Goal: Transaction & Acquisition: Purchase product/service

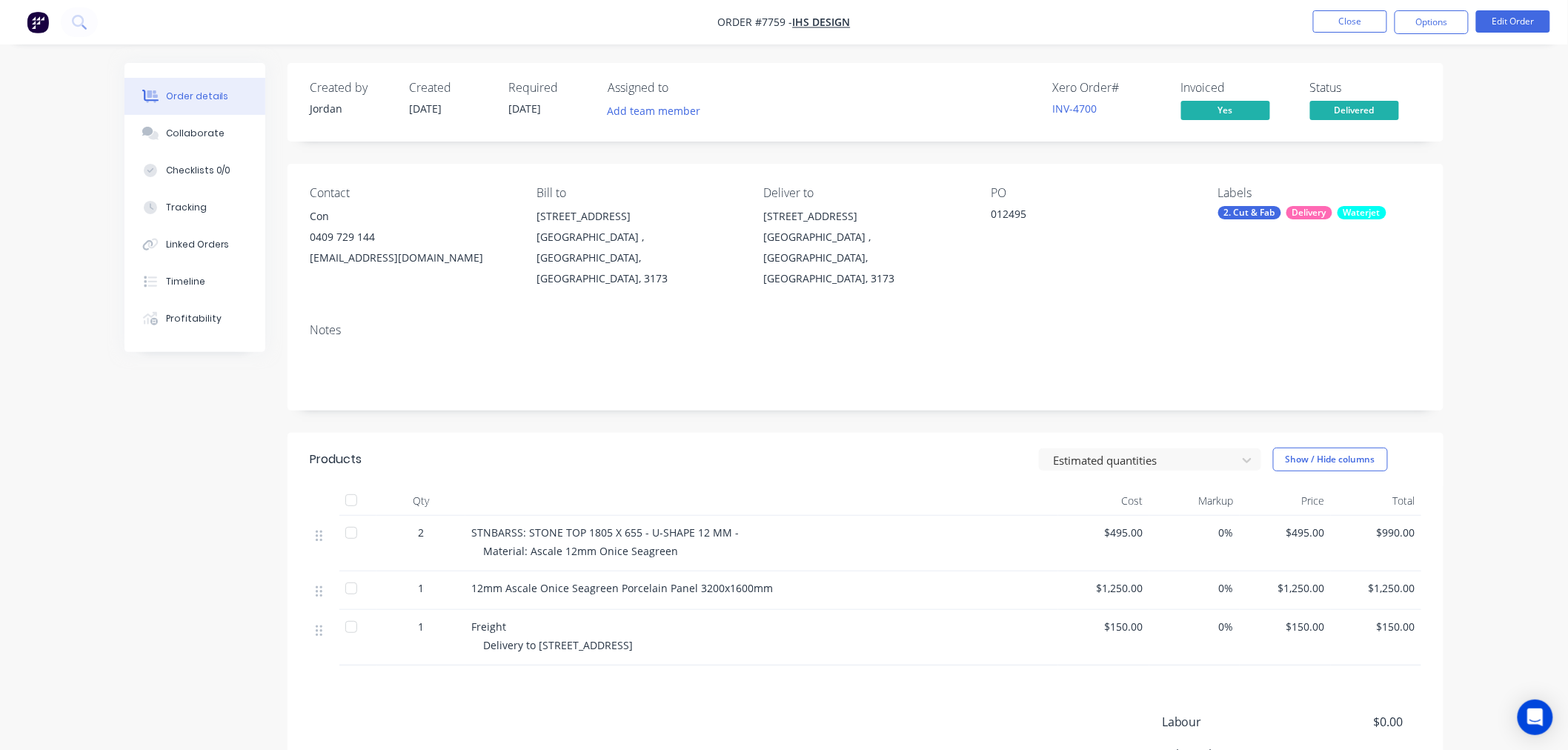
click at [1239, 22] on nav "Order #7759 - IHS Design Close Options Edit Order" at bounding box center [784, 22] width 1568 height 45
click at [1351, 20] on button "Close" at bounding box center [1351, 21] width 74 height 22
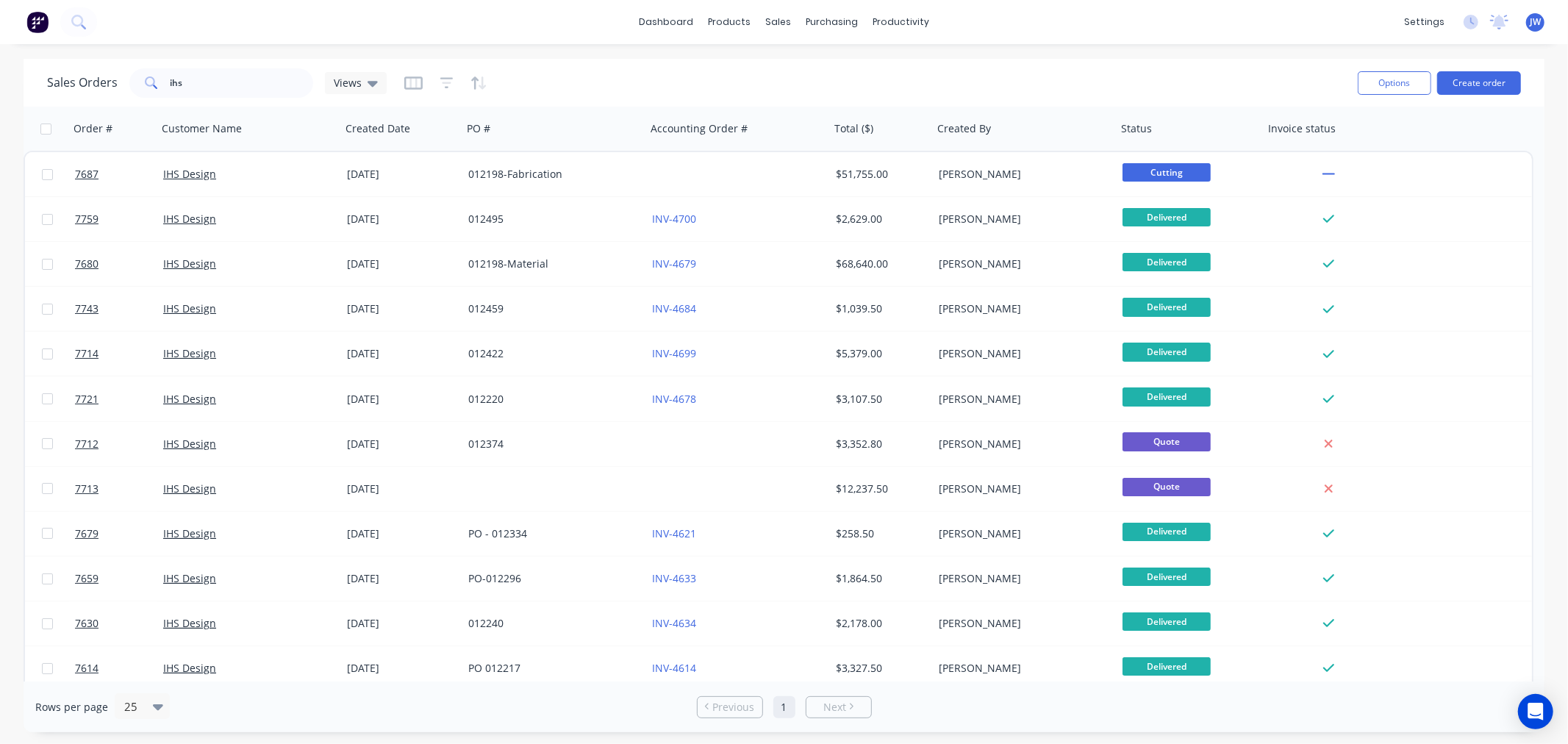
click at [1105, 26] on div "dashboard products sales purchasing productivity dashboard products Product Cat…" at bounding box center [784, 22] width 1568 height 44
click at [1136, 33] on div "dashboard products sales purchasing productivity dashboard products Product Cat…" at bounding box center [784, 22] width 1568 height 44
click at [927, 64] on div "Workflow" at bounding box center [927, 70] width 44 height 13
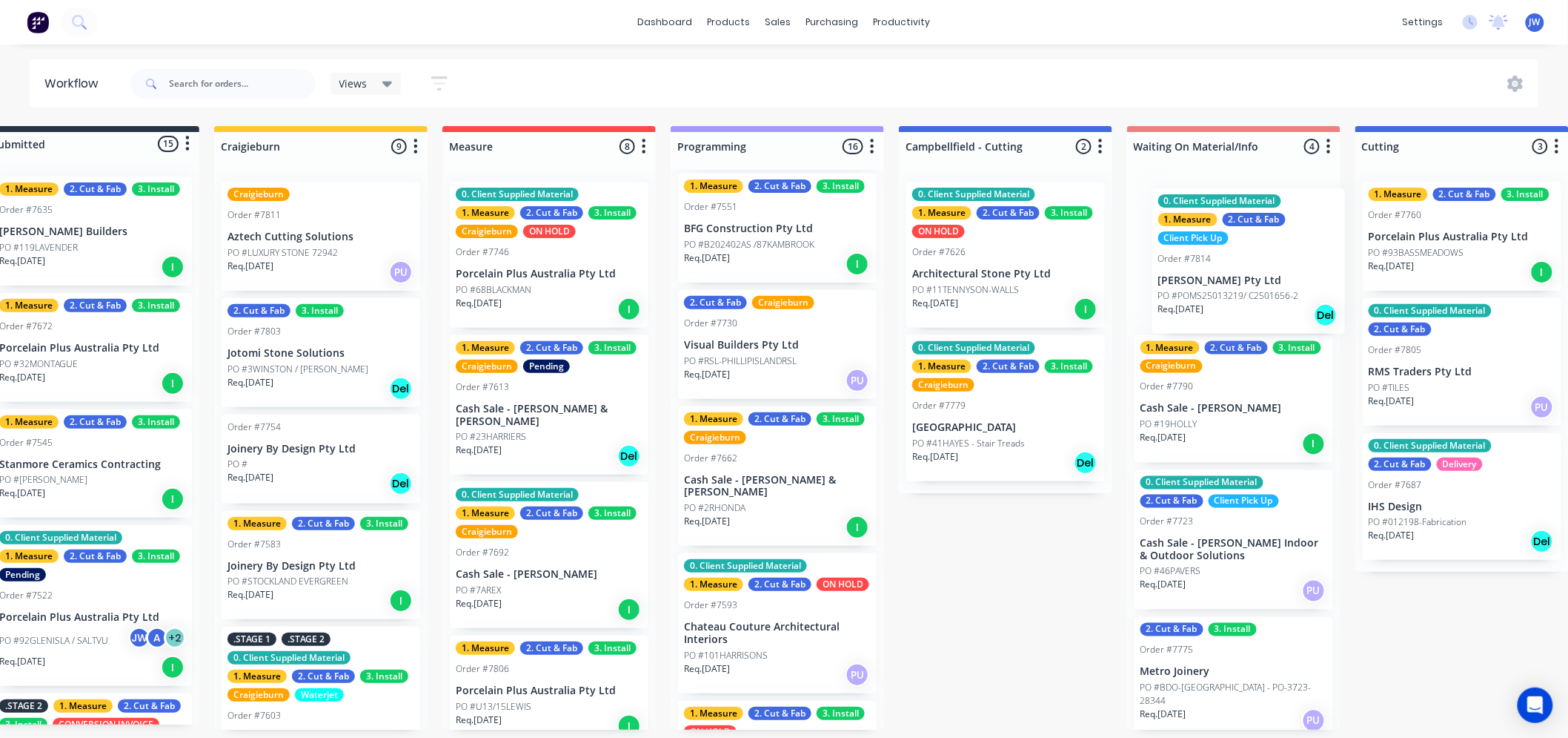
scroll to position [0, 69]
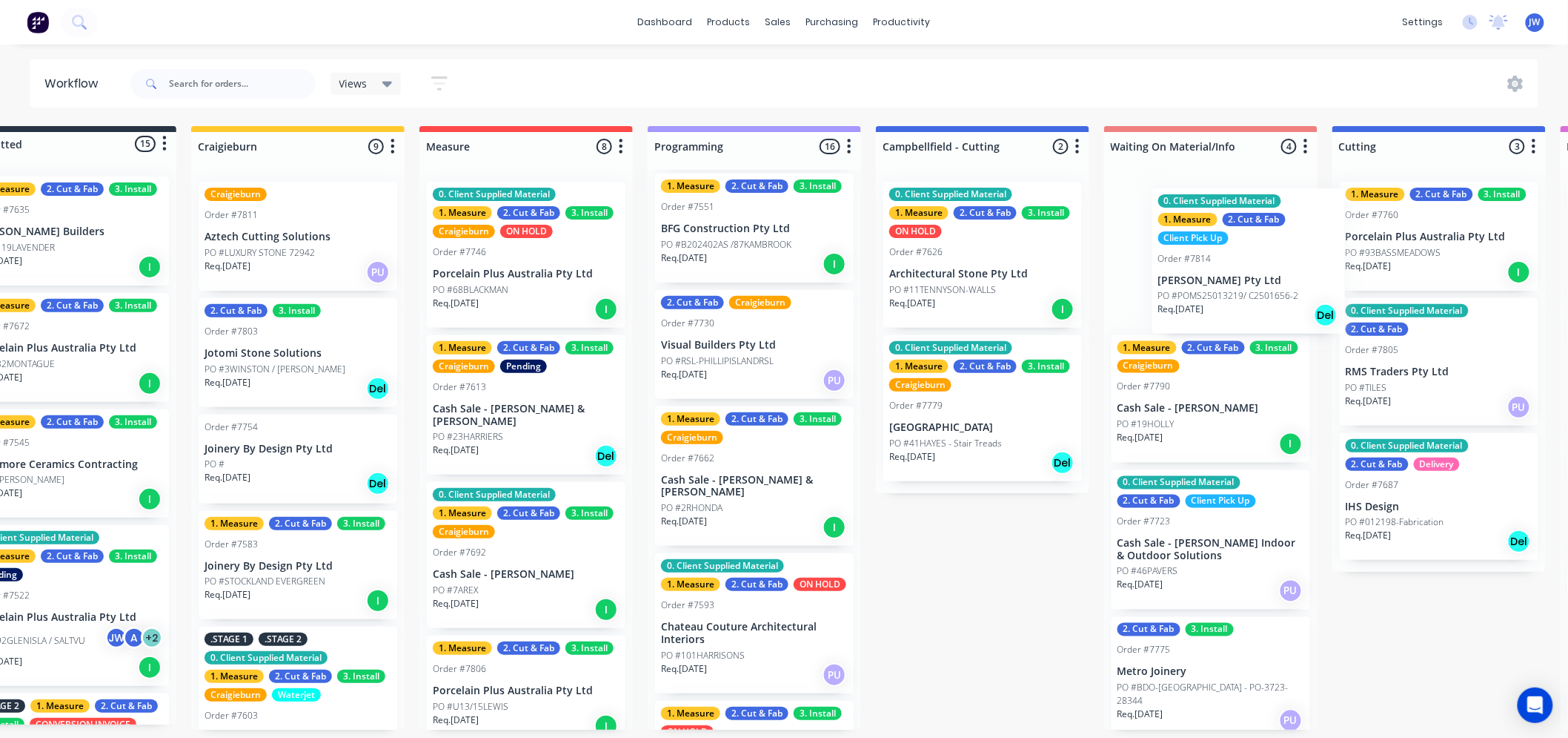
drag, startPoint x: 788, startPoint y: 283, endPoint x: 1232, endPoint y: 303, distance: 444.5
click at [1232, 303] on div "Submitted 15 Status colour #273444 hex #273444 Save Cancel Summaries Total orde…" at bounding box center [1478, 428] width 3117 height 604
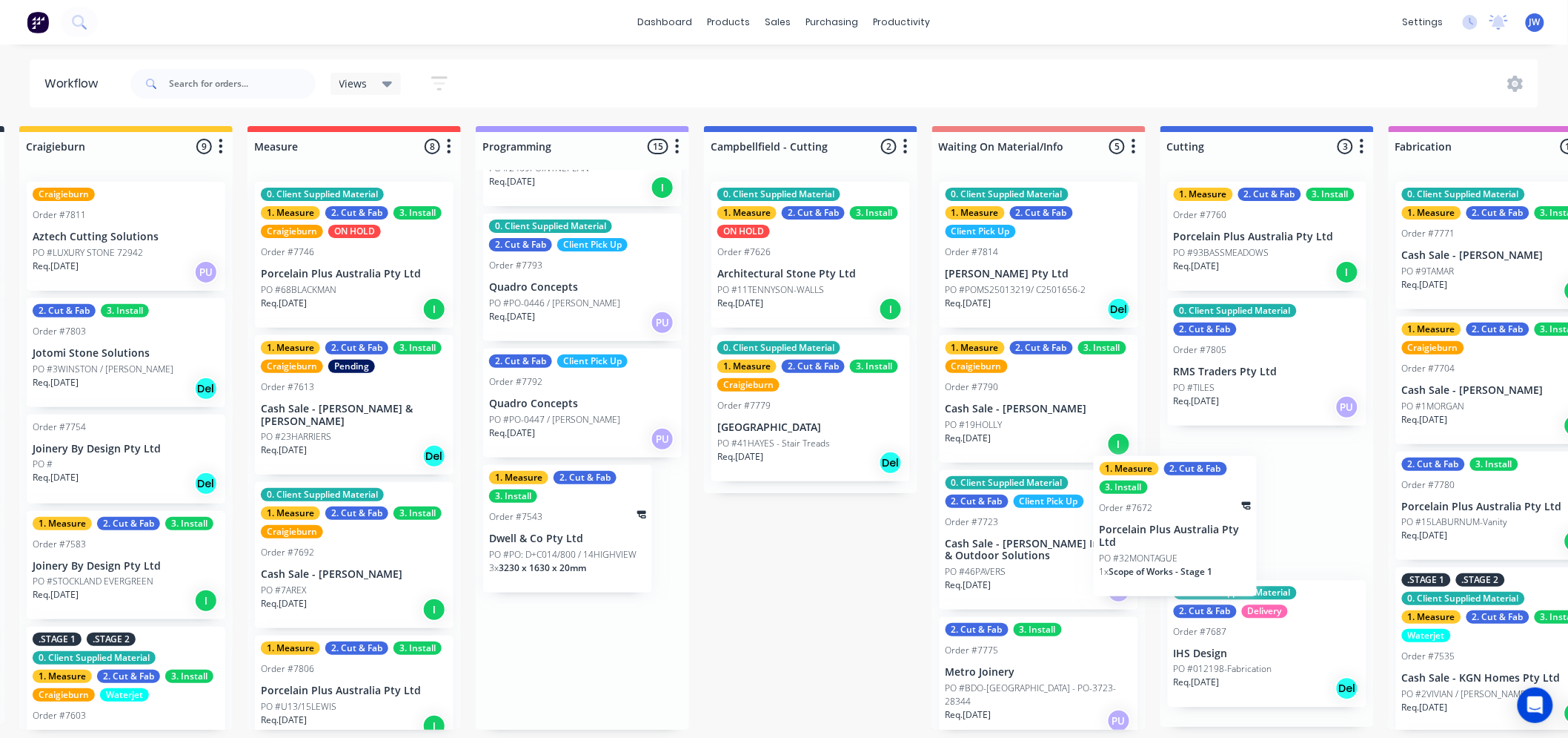
scroll to position [0, 0]
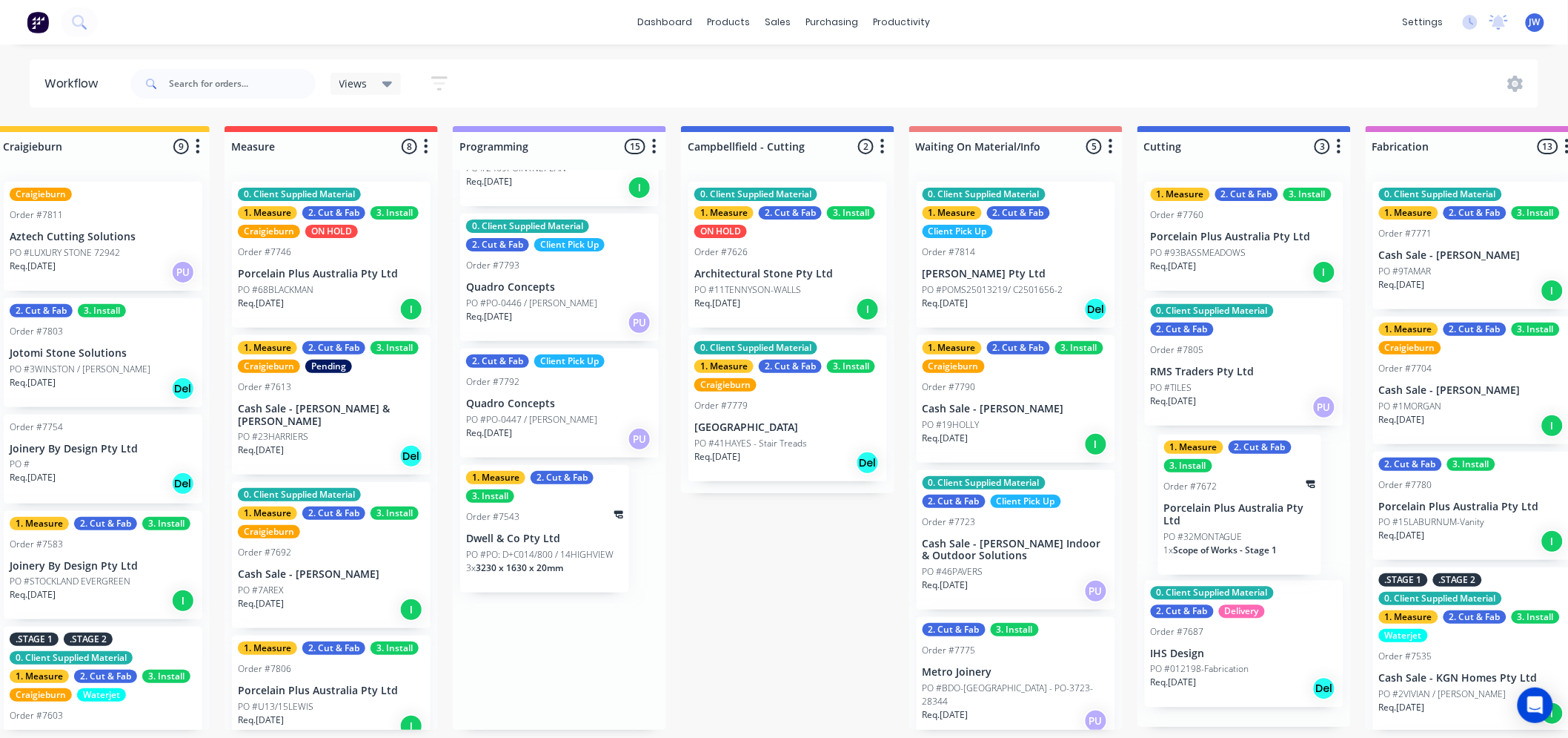
drag, startPoint x: 712, startPoint y: 545, endPoint x: 1221, endPoint y: 529, distance: 509.3
click at [1221, 529] on div "Submitted 15 Status colour #273444 hex #273444 Save Cancel Summaries Total orde…" at bounding box center [1283, 428] width 3117 height 604
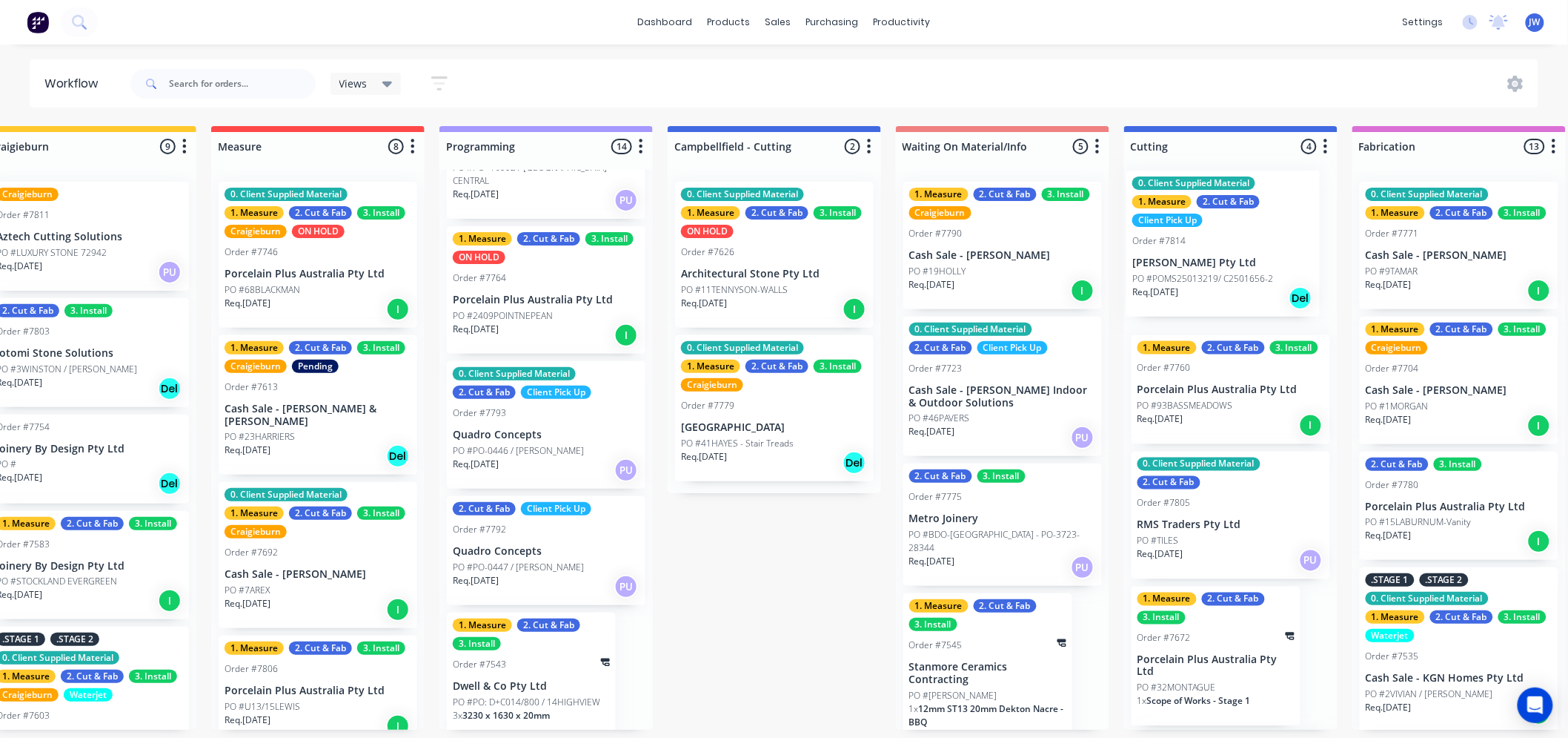
scroll to position [3, 284]
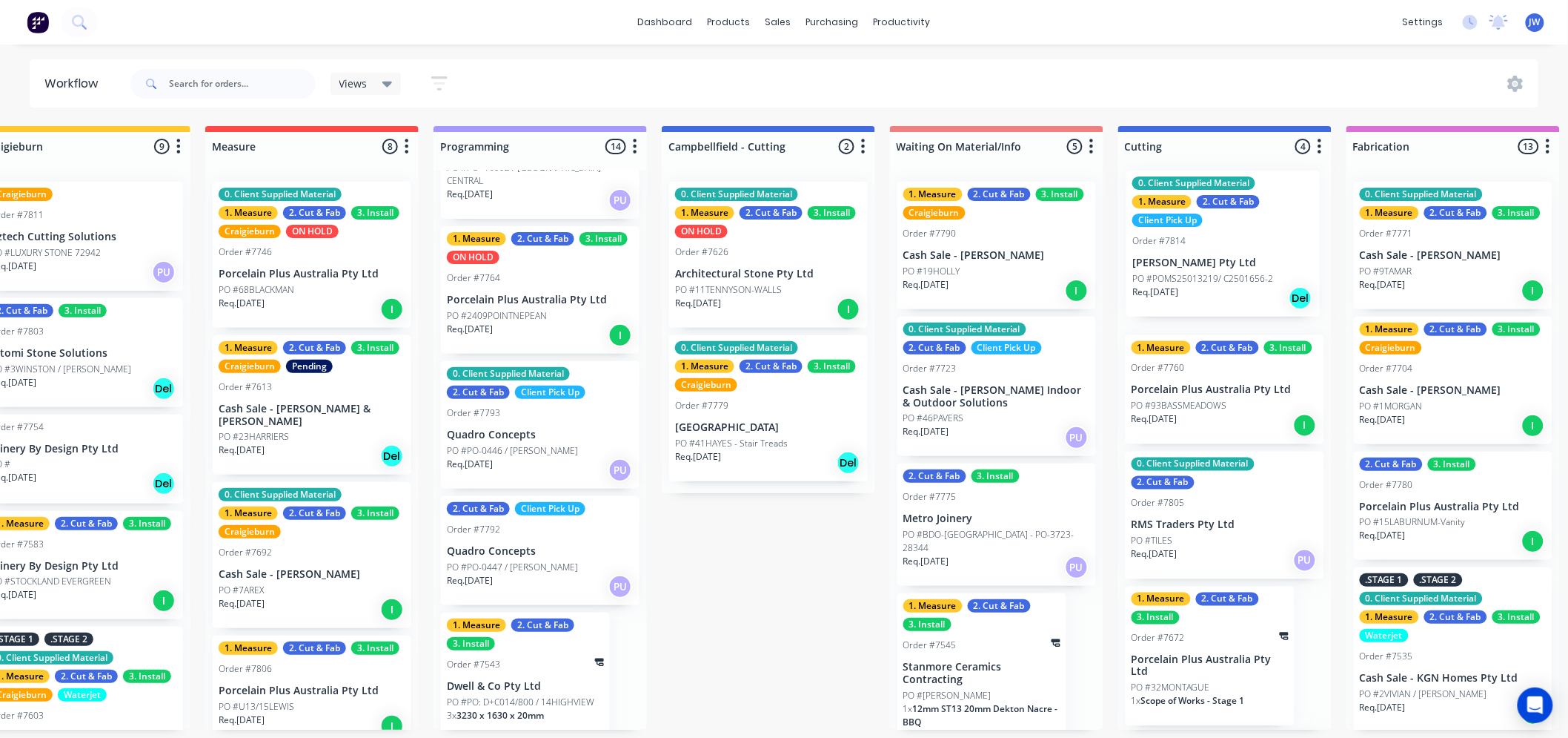
drag, startPoint x: 994, startPoint y: 249, endPoint x: 1227, endPoint y: 245, distance: 233.0
click at [1227, 245] on div "Submitted 15 Status colour #273444 hex #273444 Save Cancel Summaries Total orde…" at bounding box center [1264, 428] width 3117 height 604
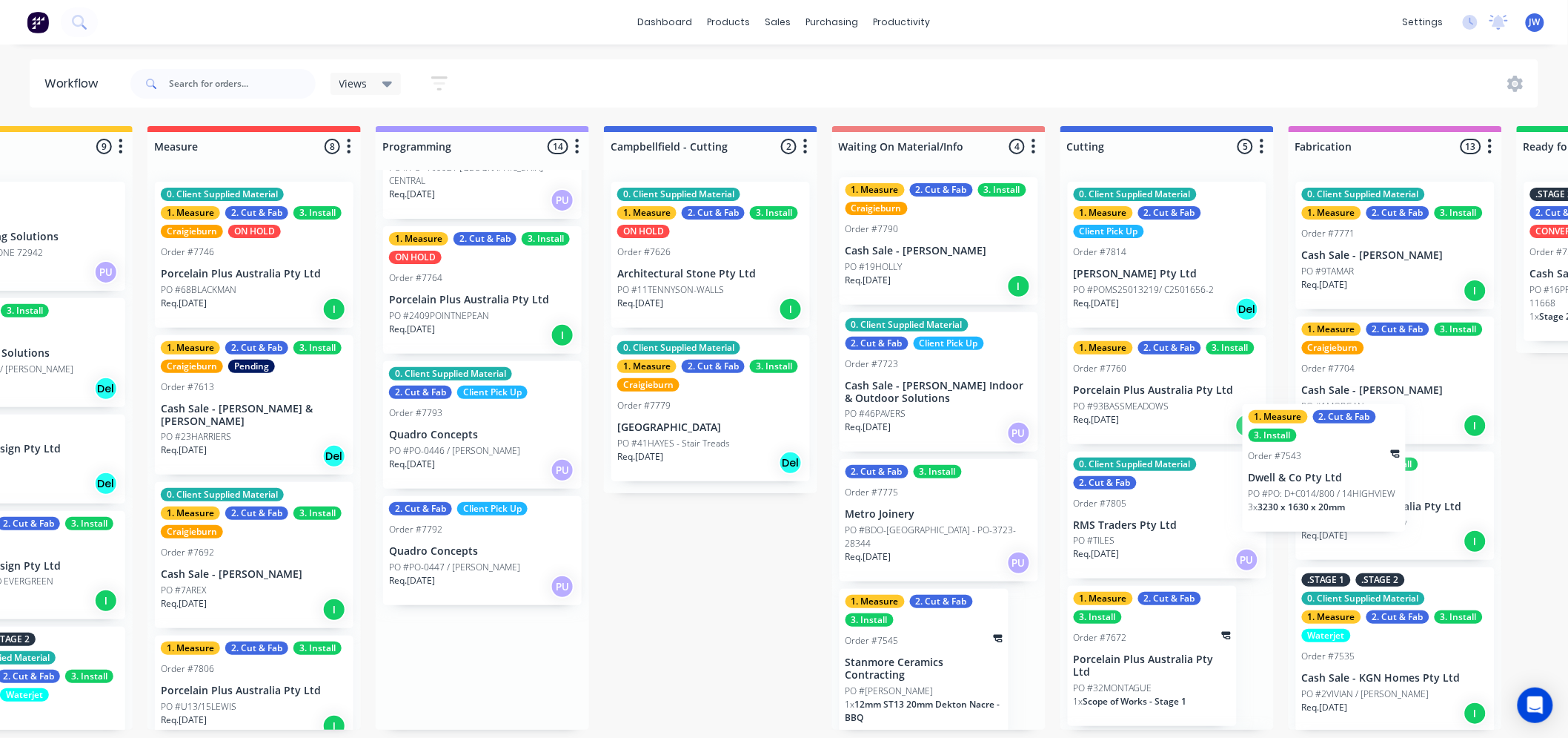
scroll to position [3, 0]
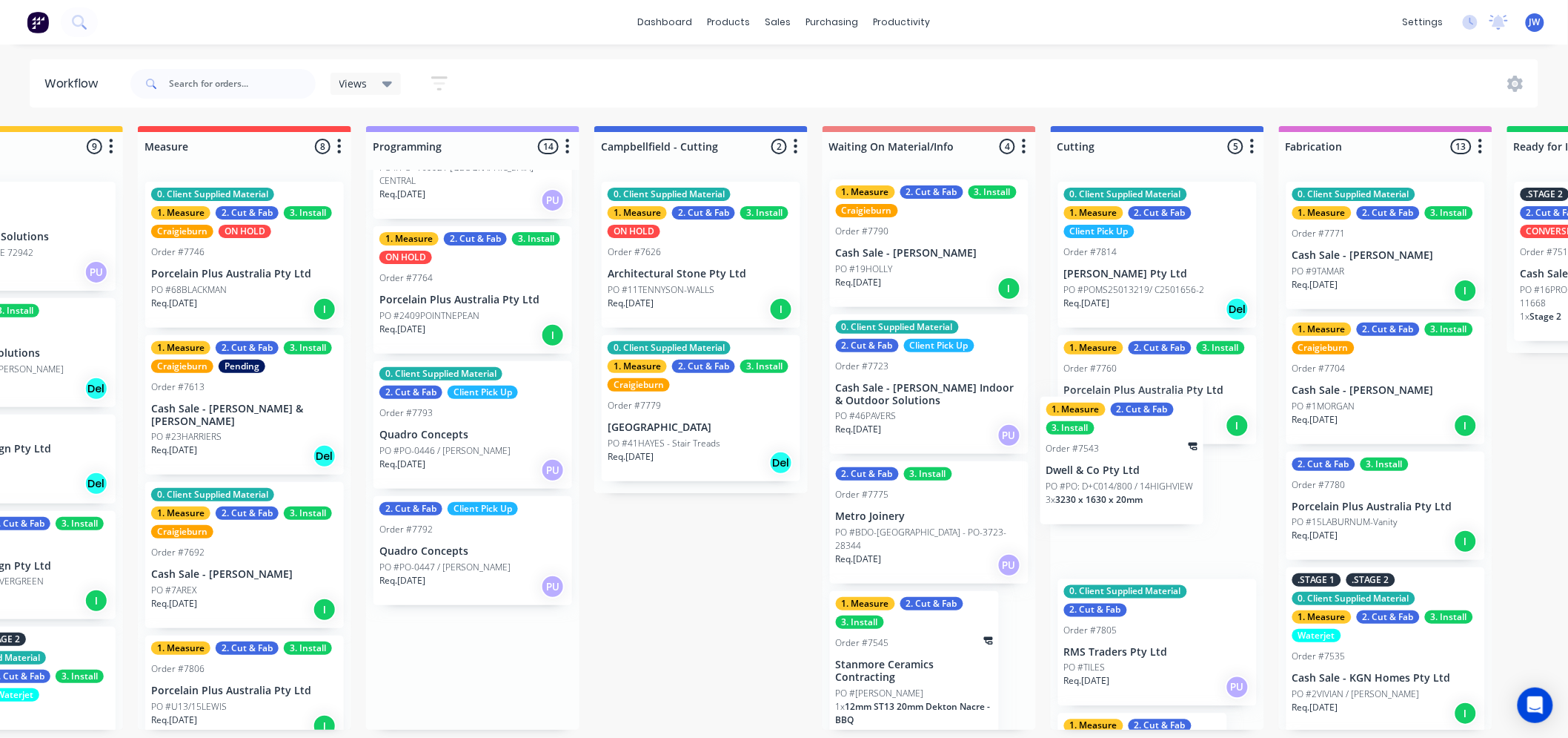
drag, startPoint x: 507, startPoint y: 690, endPoint x: 1125, endPoint y: 488, distance: 650.2
click at [1125, 488] on div "Submitted 15 Status colour #273444 hex #273444 Save Cancel Summaries Total orde…" at bounding box center [1196, 428] width 3117 height 604
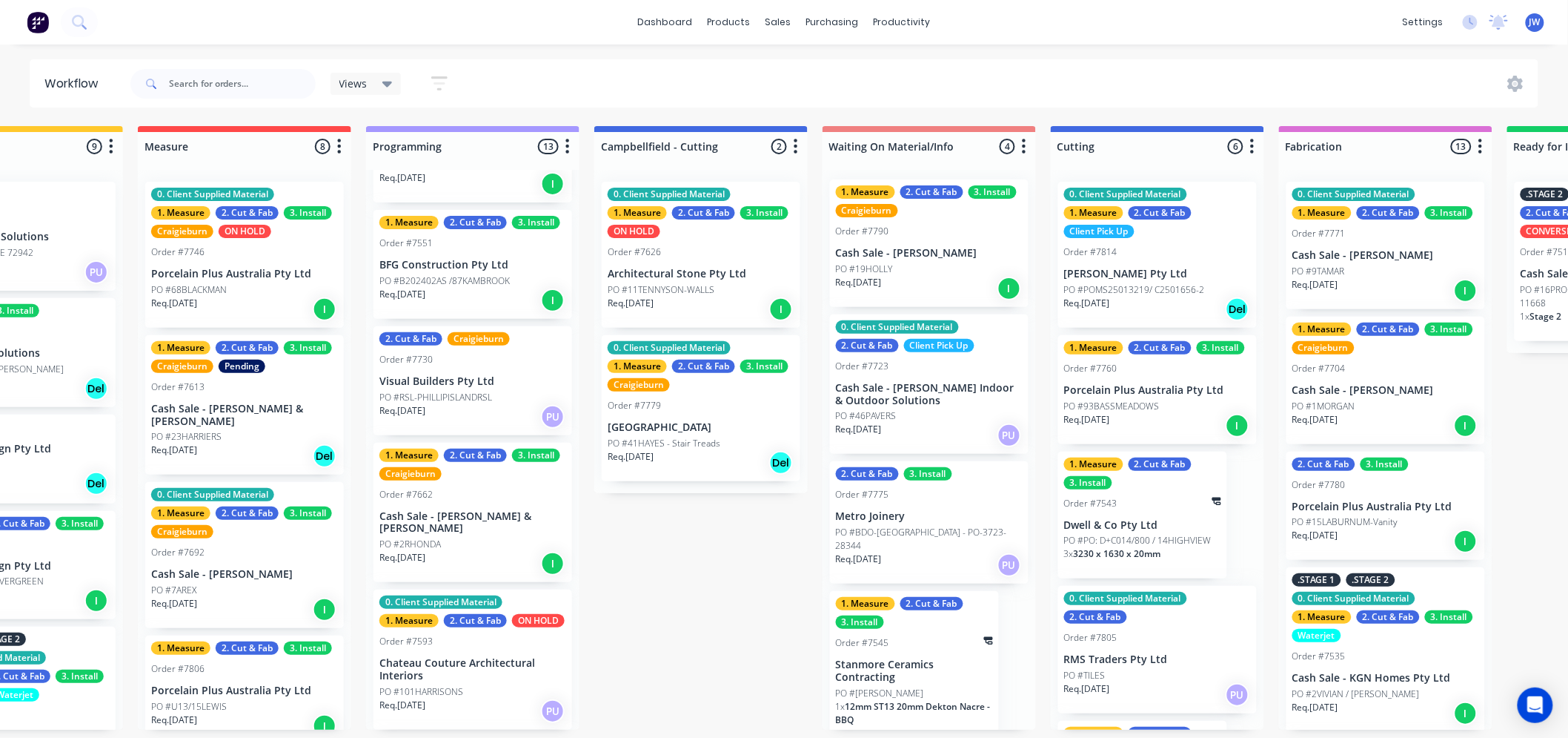
scroll to position [456, 0]
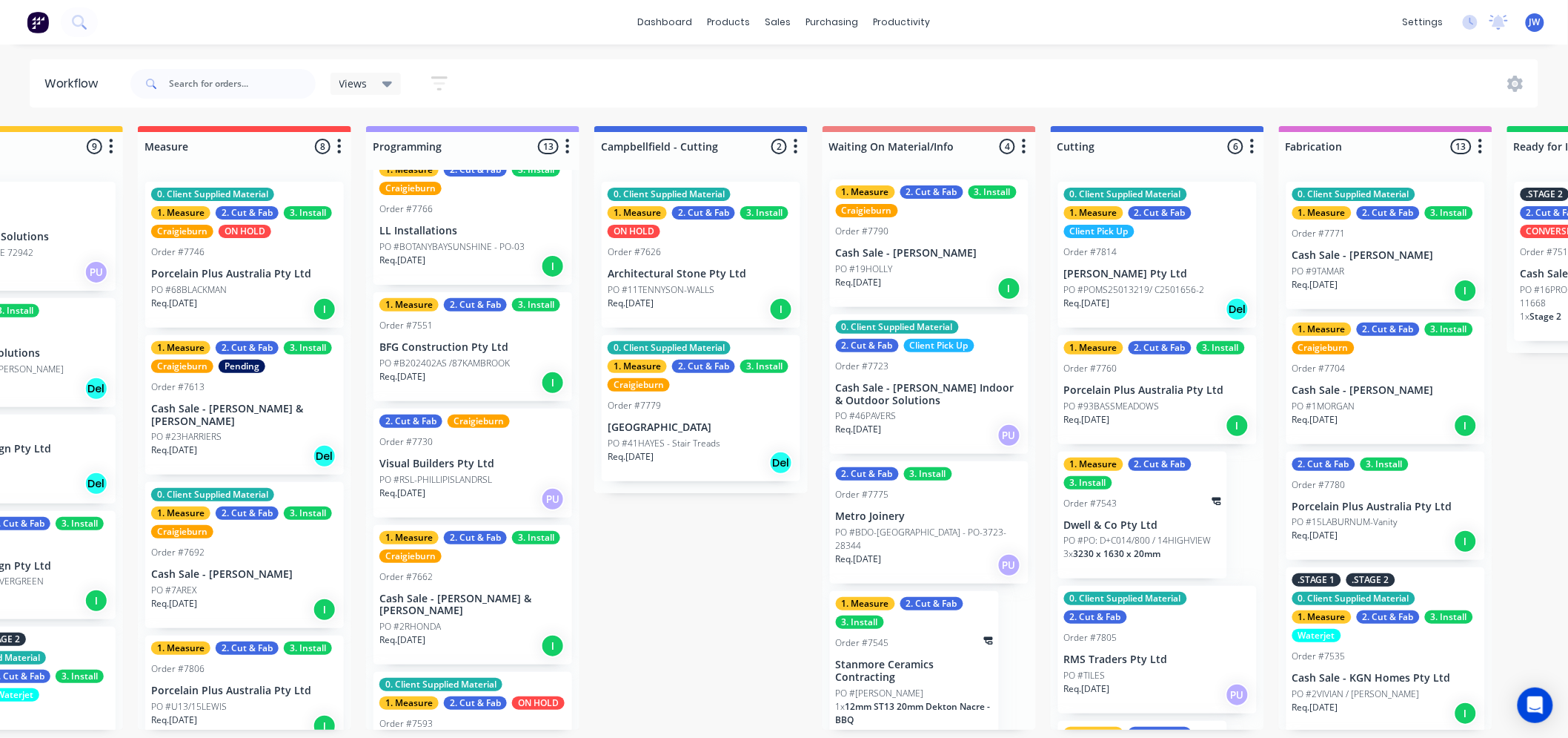
click at [721, 568] on div "Submitted 15 Status colour #273444 hex #273444 Save Cancel Summaries Total orde…" at bounding box center [1196, 428] width 3117 height 604
click at [824, 77] on div "Sales Orders" at bounding box center [834, 76] width 61 height 13
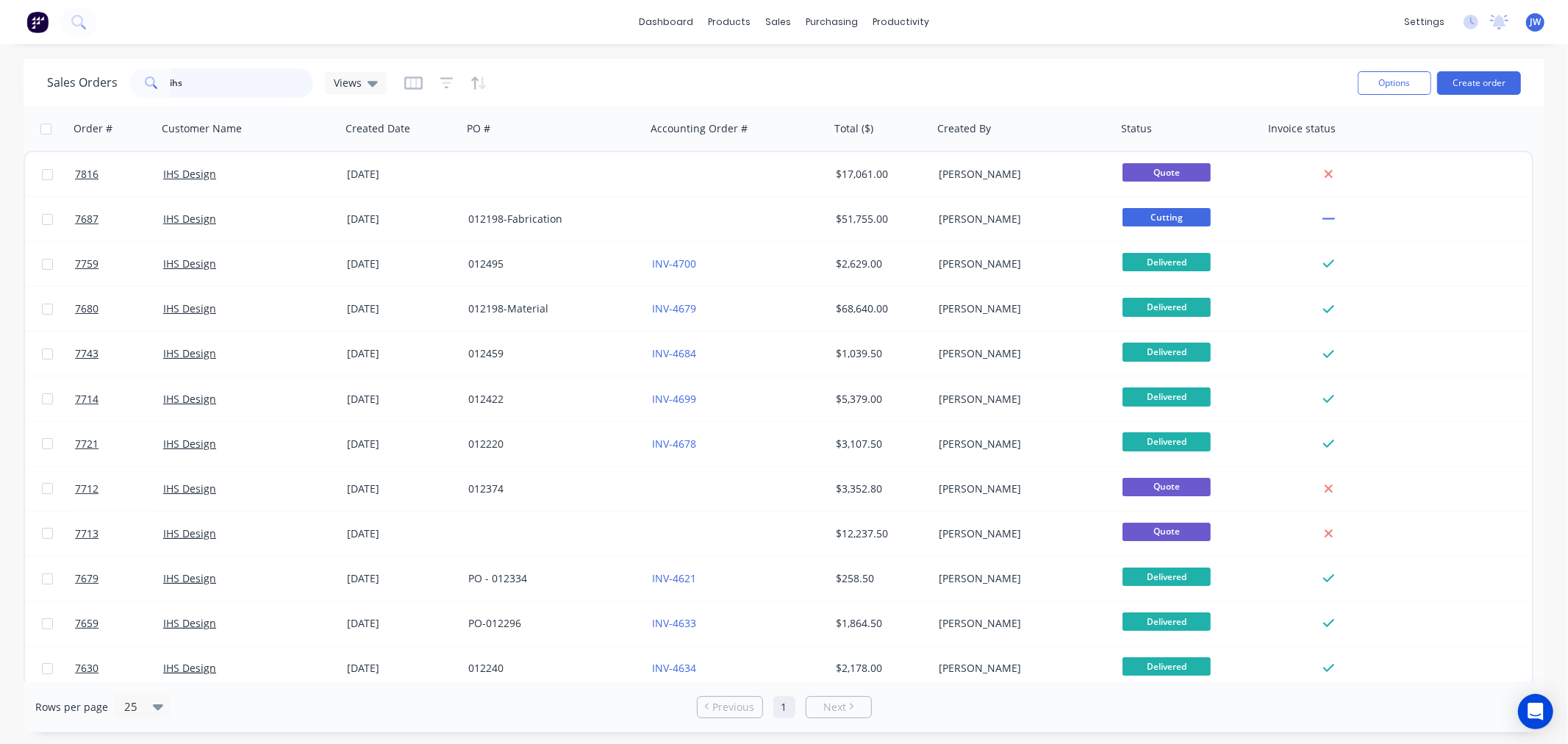
click at [246, 85] on input "ihs" at bounding box center [242, 83] width 143 height 29
type input "i"
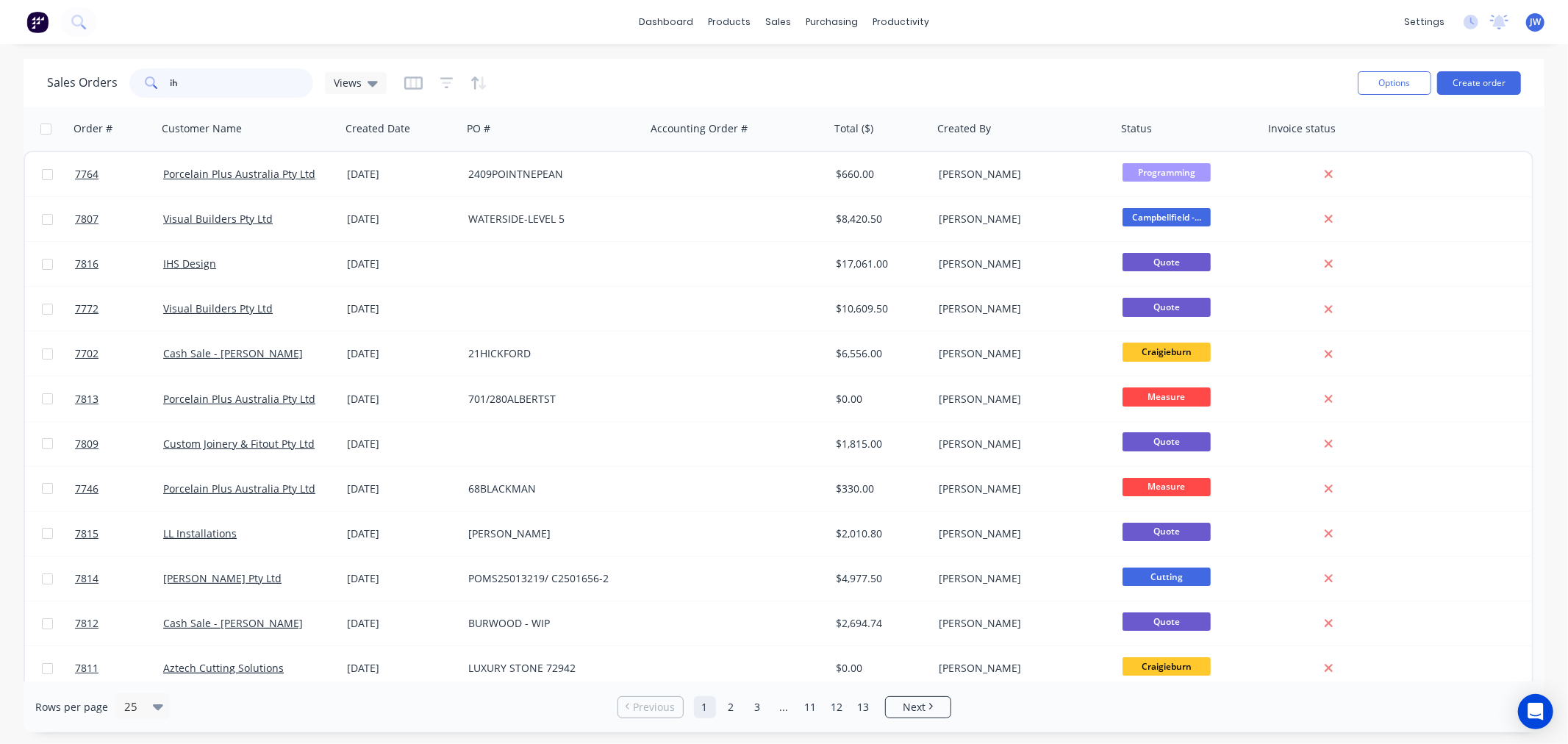
type input "ihs"
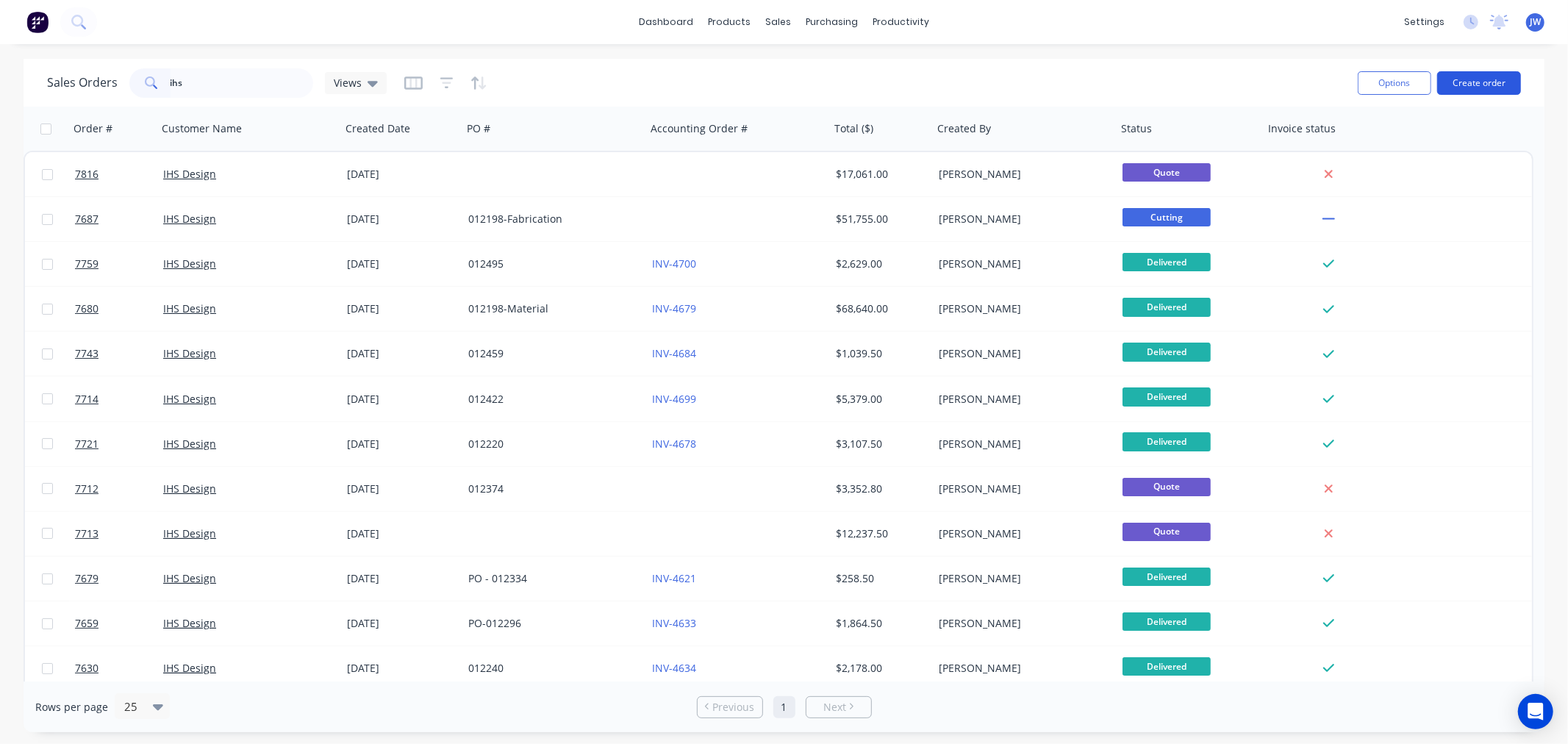
click at [1489, 79] on button "Create order" at bounding box center [1479, 83] width 84 height 23
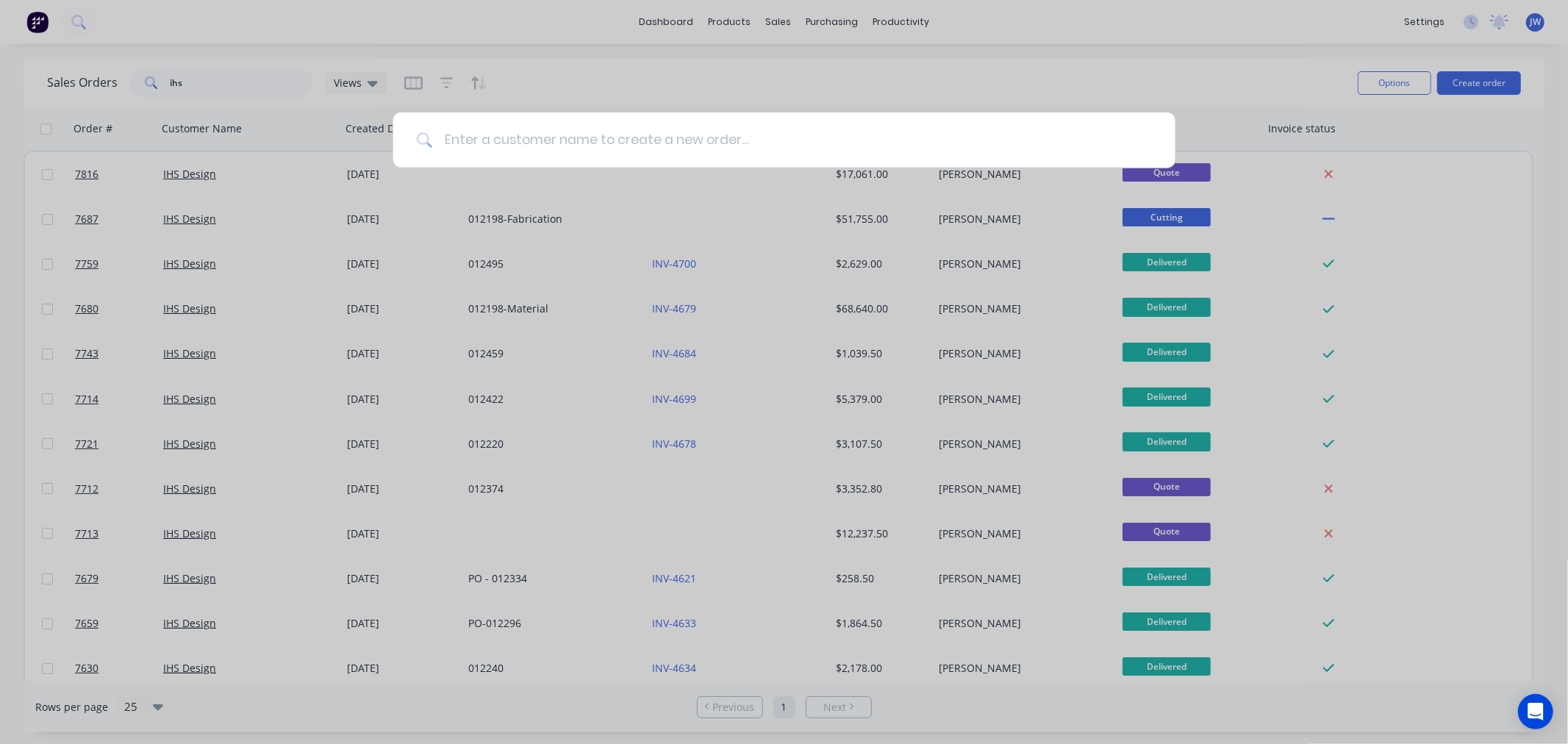
click at [846, 142] on input at bounding box center [792, 140] width 720 height 55
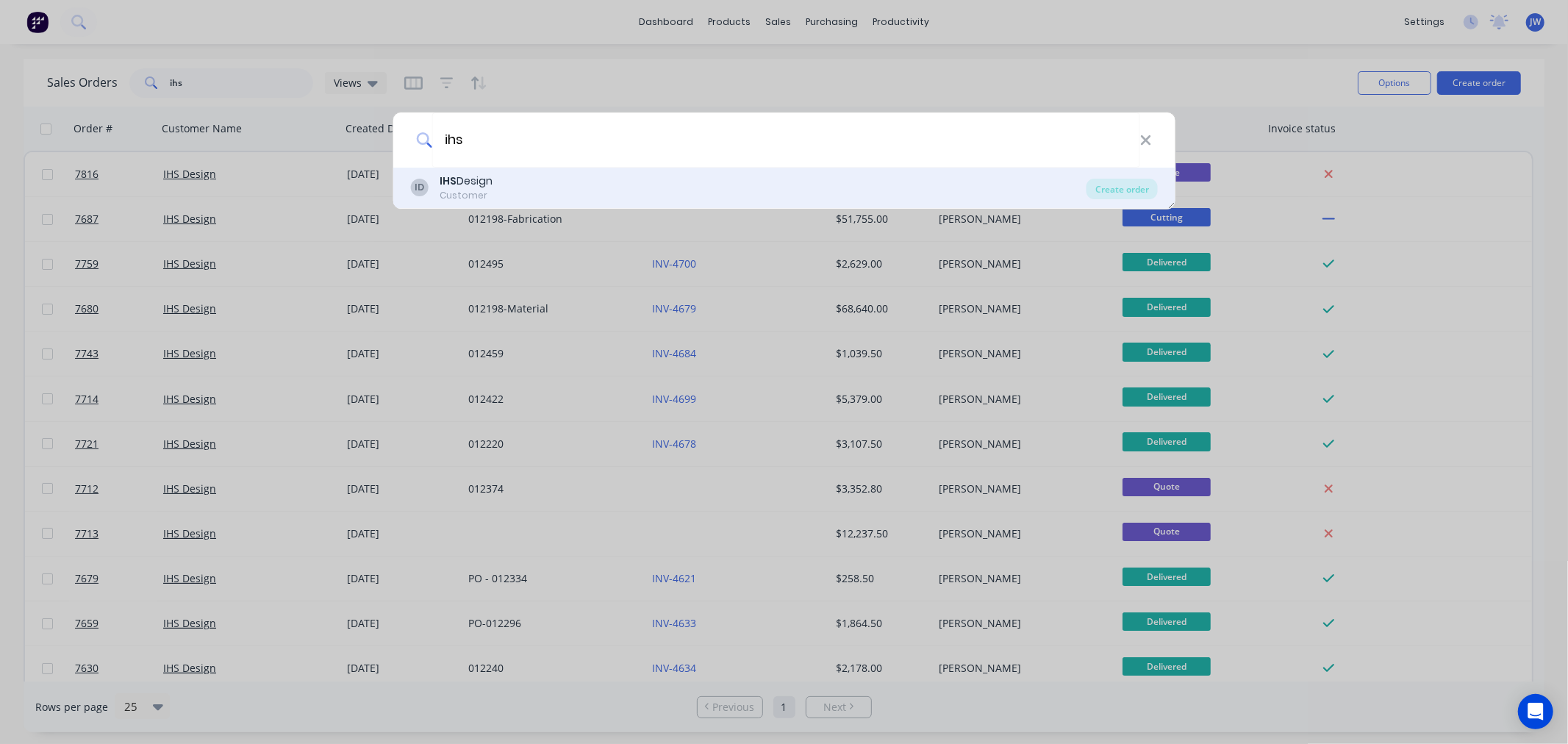
type input "ihs"
click at [464, 194] on div "Customer" at bounding box center [466, 196] width 53 height 13
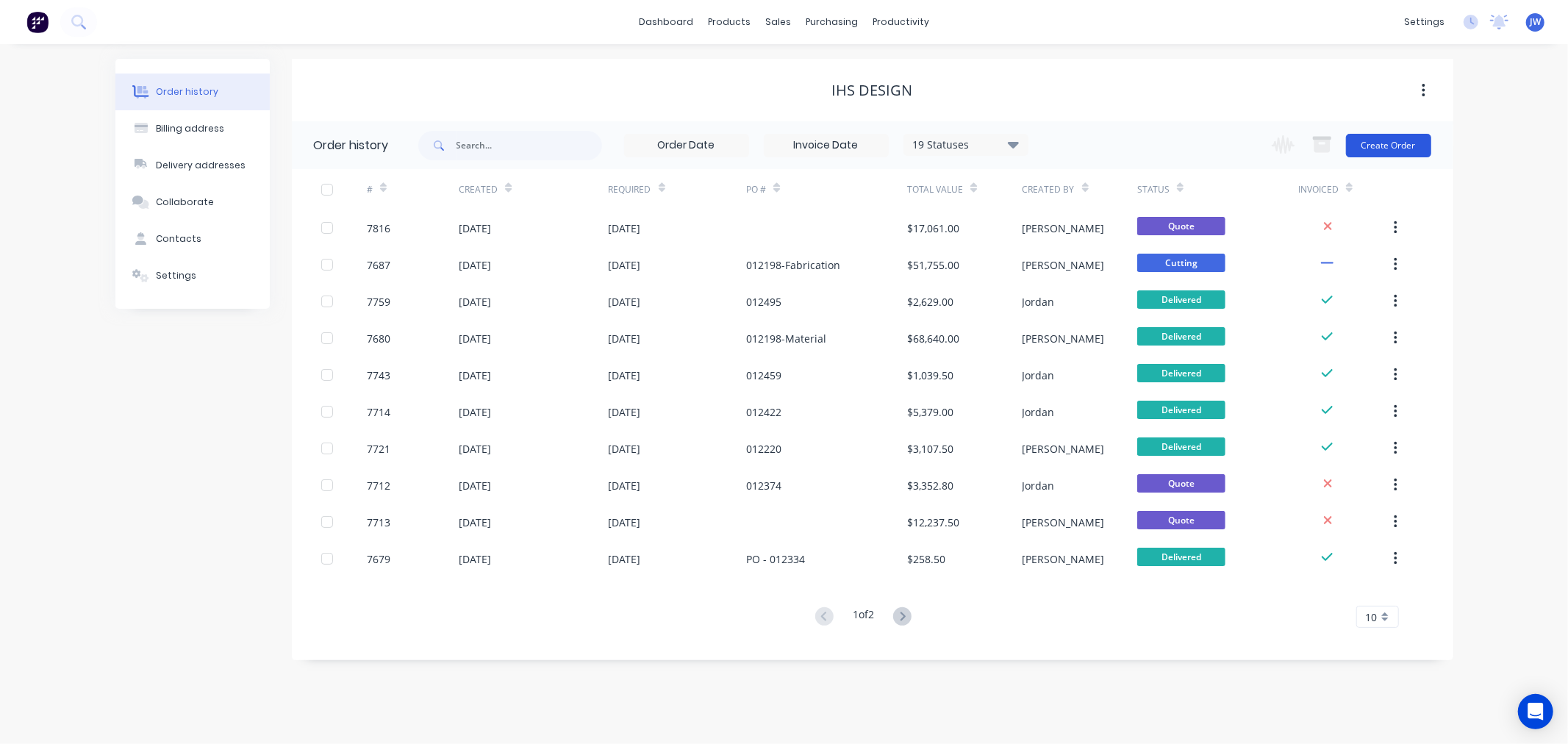
click at [1402, 144] on button "Create Order" at bounding box center [1389, 145] width 85 height 23
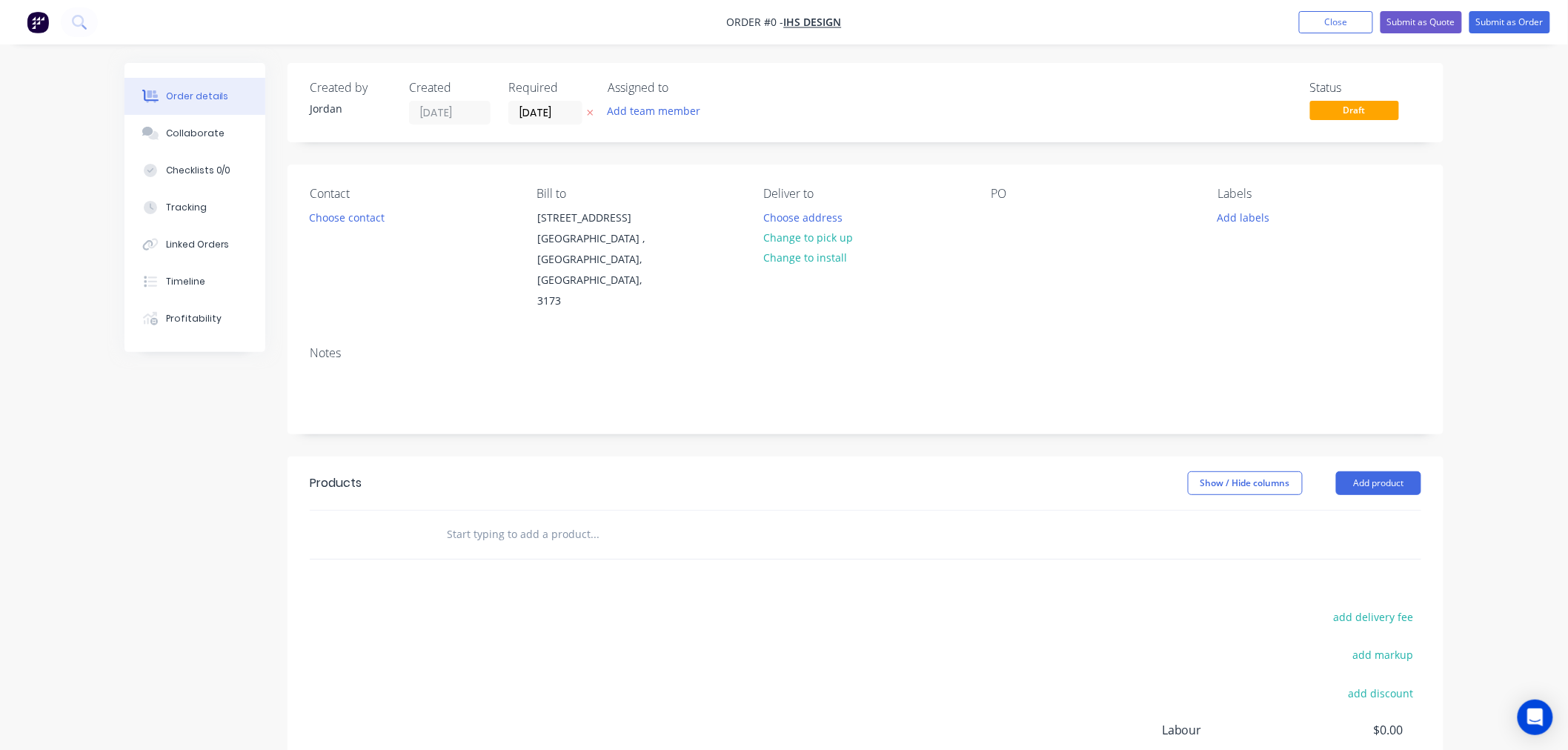
click at [615, 519] on input "text" at bounding box center [594, 533] width 297 height 29
click at [513, 519] on input "text" at bounding box center [594, 533] width 297 height 29
paste input "STN-MDSVIPMOV01"
click at [747, 519] on div "STN-MDSVIPMOV01 Add STN-MDSVIPMOV01 to order No results found" at bounding box center [656, 533] width 444 height 29
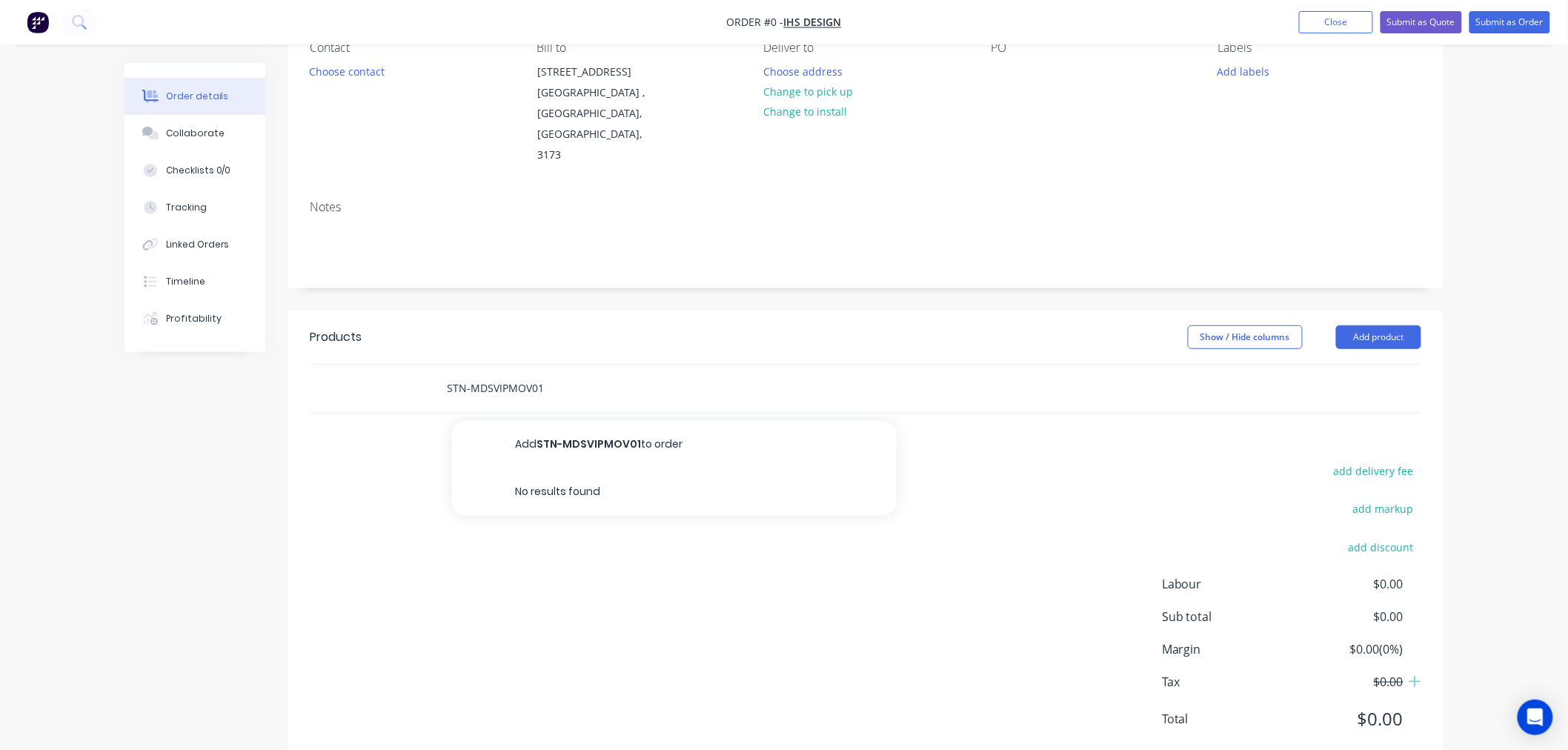
click at [643, 373] on input "STN-MDSVIPMOV01" at bounding box center [594, 388] width 297 height 29
click at [688, 373] on input "STN-MDSVIPMOV01 - Cust Trolley with Cutout" at bounding box center [594, 388] width 297 height 29
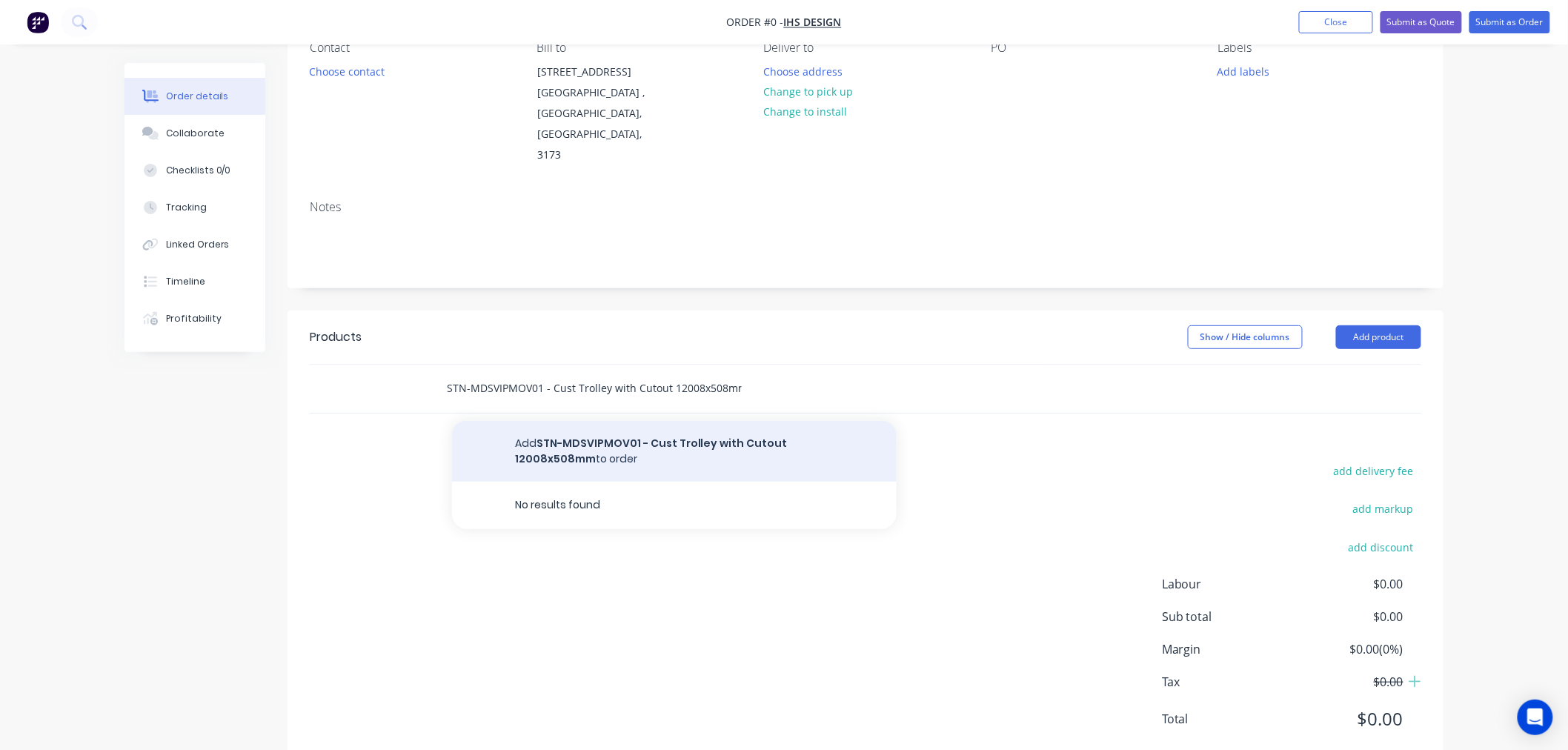
type input "STN-MDSVIPMOV01 - Cust Trolley with Cutout 12008x508mm"
click at [708, 421] on button "Add STN-MDSVIPMOV01 - Cust Trolley with Cutout 12008x508mm to order" at bounding box center [674, 451] width 444 height 61
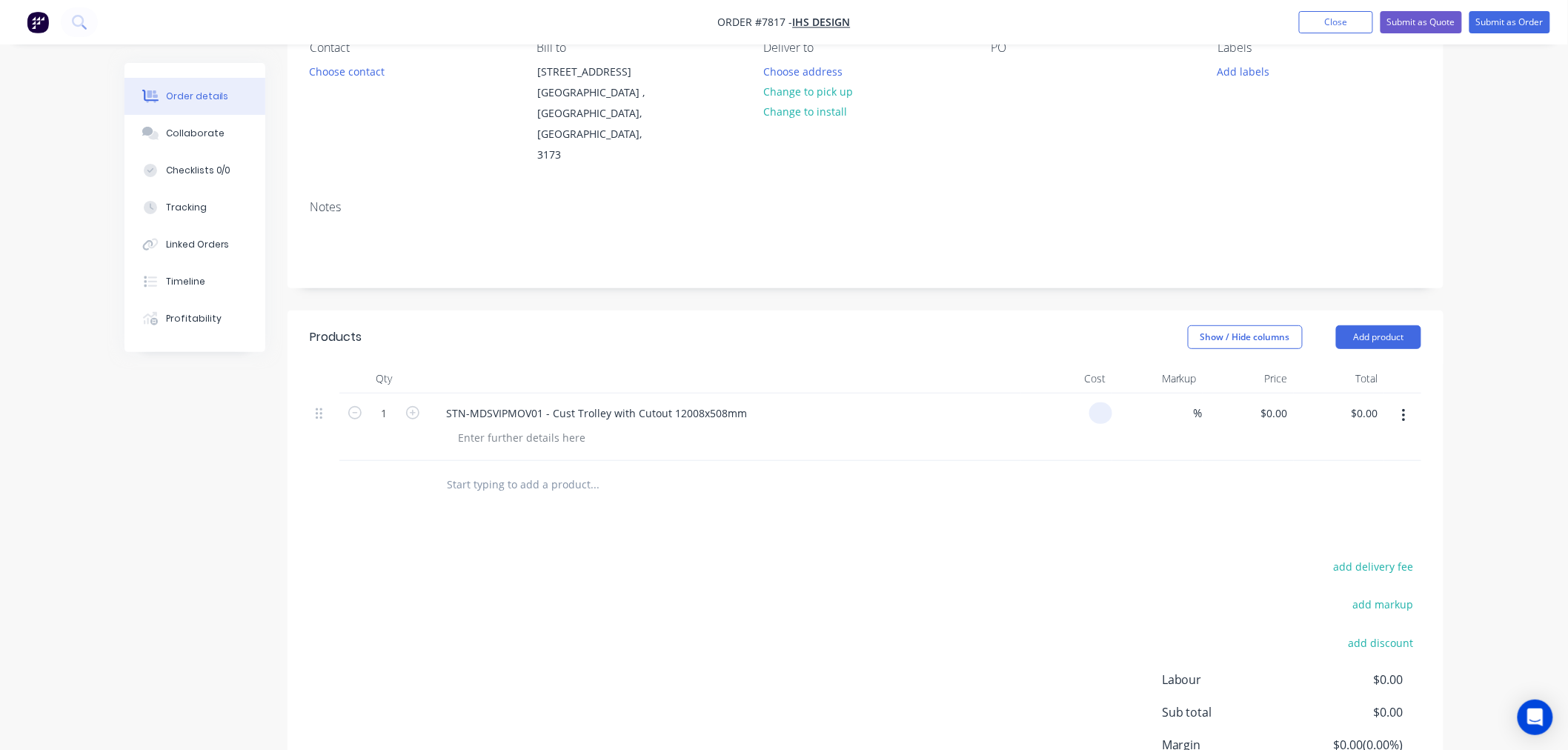
click at [1101, 402] on input at bounding box center [1104, 412] width 17 height 21
type input "$300.00"
click at [1035, 463] on div at bounding box center [865, 485] width 1112 height 48
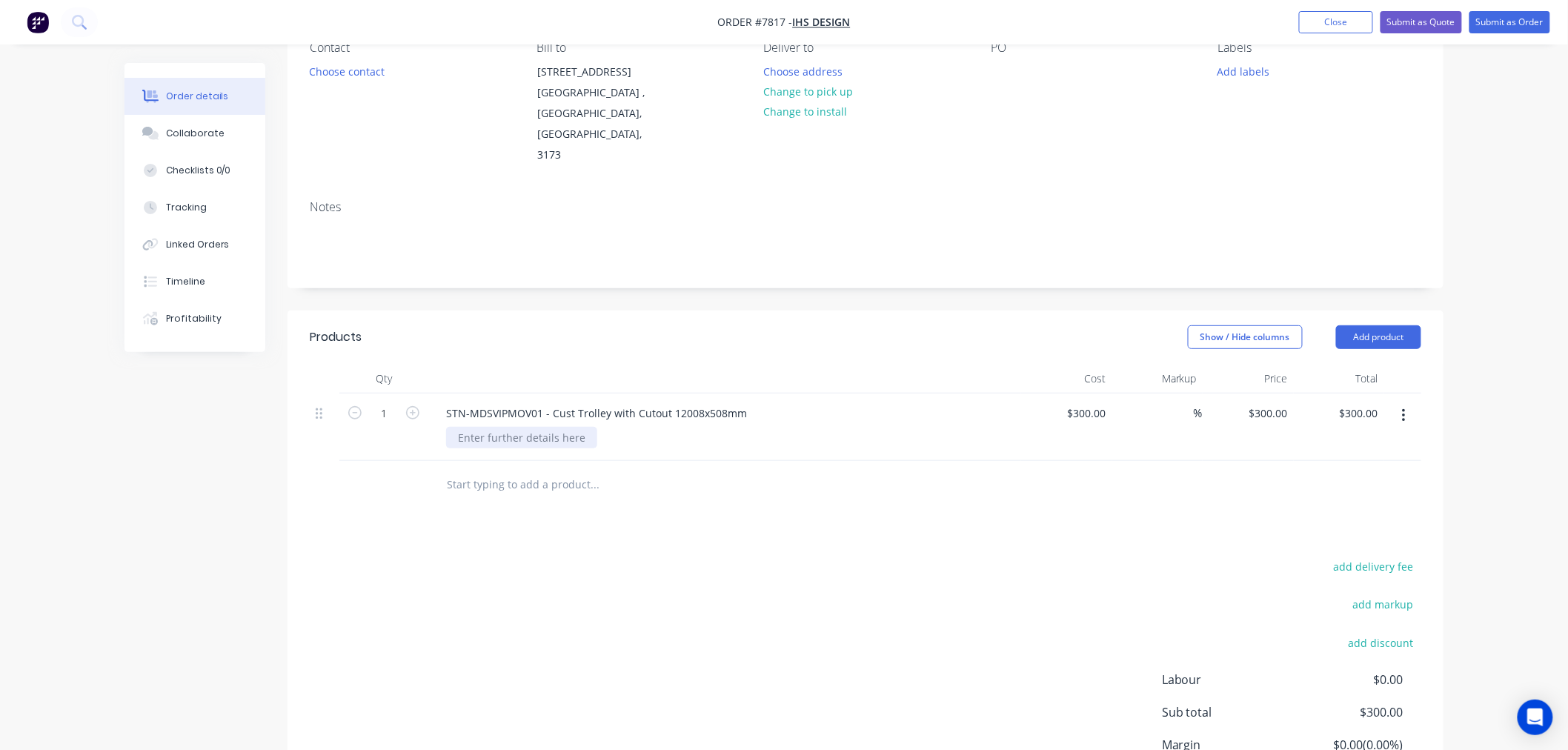
click at [563, 426] on div at bounding box center [521, 437] width 151 height 21
click at [685, 498] on div "Products Show / Hide columns Add product Qty Cost Markup Price Total 1 STN-MDSV…" at bounding box center [865, 587] width 1156 height 554
click at [557, 469] on input "text" at bounding box center [594, 484] width 297 height 29
click at [494, 469] on input "text" at bounding box center [594, 484] width 297 height 29
paste input "STN-VIPTP03"
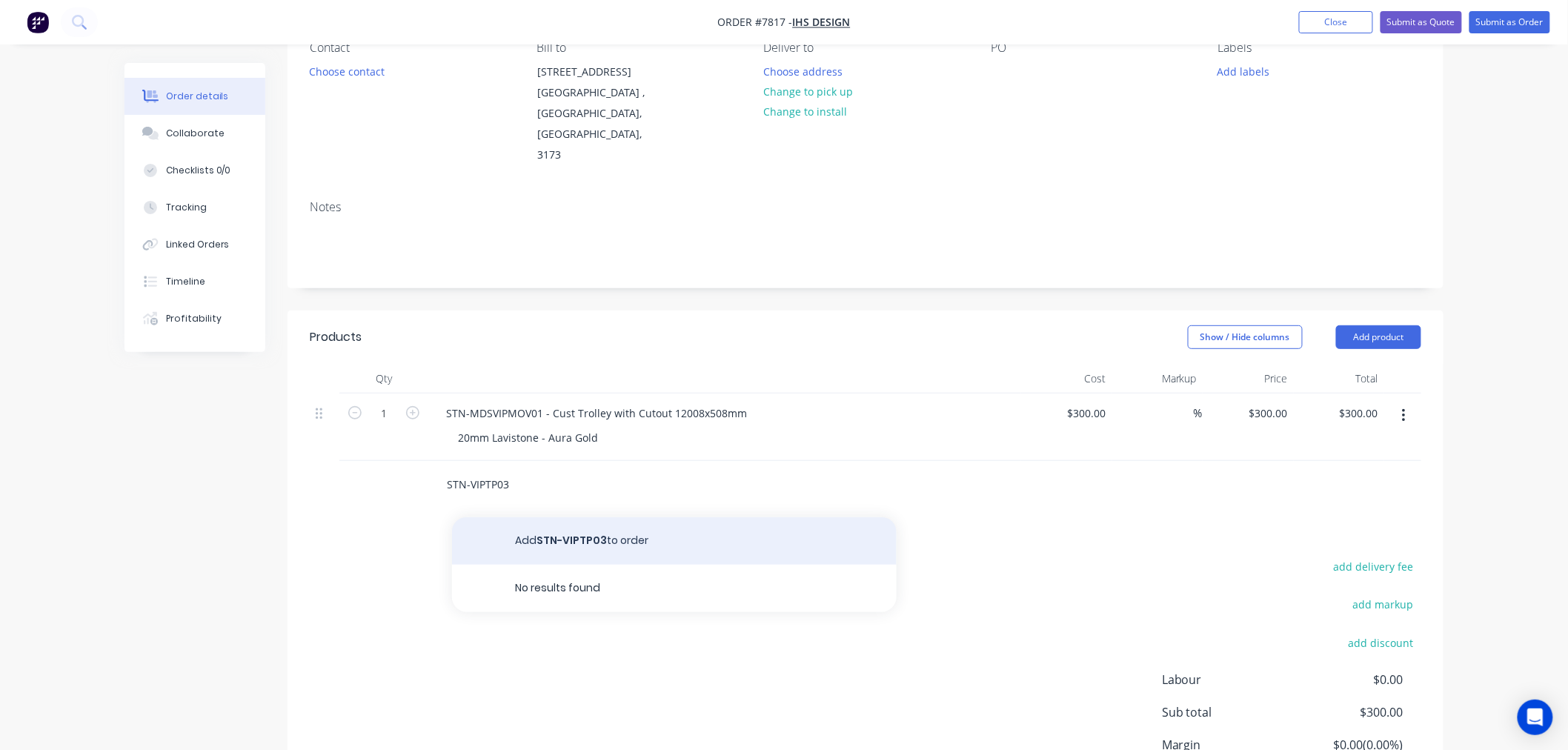
type input "STN-VIPTP03"
click at [580, 517] on button "Add STN-VIPTP03 to order" at bounding box center [674, 541] width 444 height 47
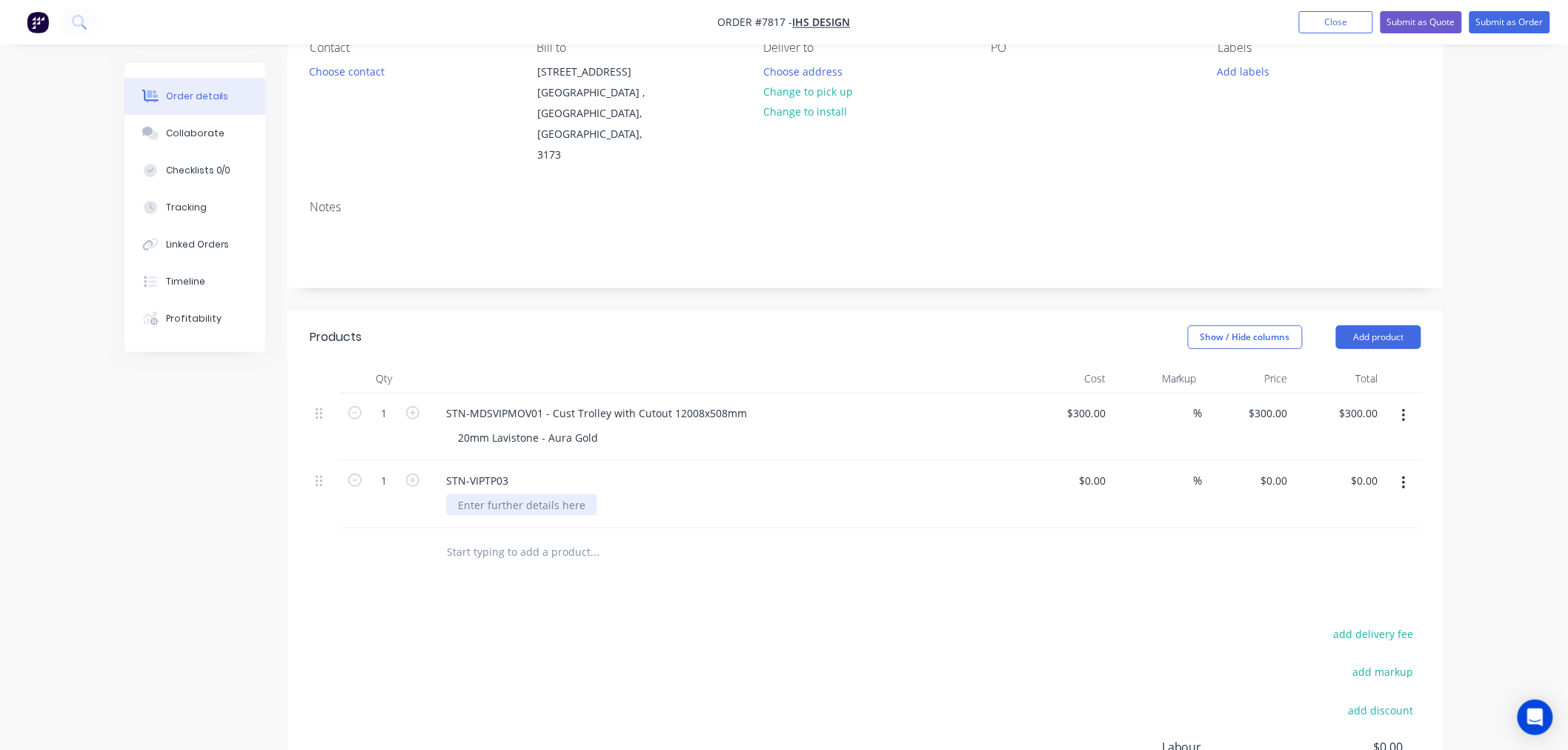
drag, startPoint x: 556, startPoint y: 463, endPoint x: 550, endPoint y: 448, distance: 16.2
click at [556, 494] on div at bounding box center [521, 504] width 151 height 21
click at [550, 469] on div "STN-VIPTP03" at bounding box center [724, 479] width 581 height 21
click at [500, 469] on div "STN-VIPTP03" at bounding box center [477, 479] width 86 height 21
click at [506, 469] on div "STN-VIPTP03" at bounding box center [477, 479] width 86 height 21
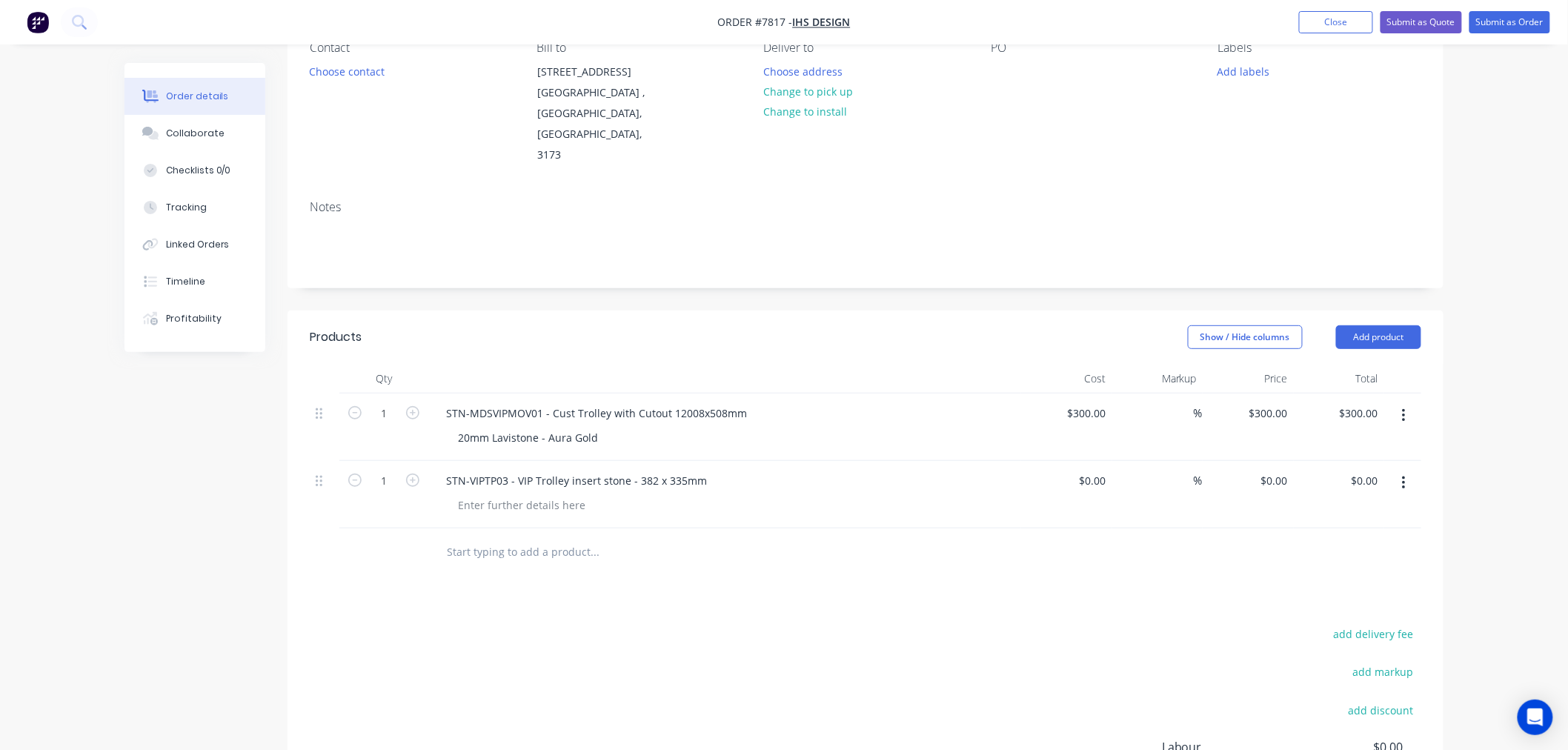
click at [810, 560] on div "Products Show / Hide columns Add product Qty Cost Markup Price Total 1 STN-MDSV…" at bounding box center [865, 621] width 1156 height 622
drag, startPoint x: 601, startPoint y: 391, endPoint x: 427, endPoint y: 393, distance: 174.0
click at [427, 394] on div "1 STN-MDSVIPMOV01 - Cust Trolley with Cutout 12008x508mm 20mm Lavistone - Aura …" at bounding box center [865, 427] width 1112 height 67
copy div "20mm Lavistone - Aura Gold"
click at [504, 494] on div at bounding box center [521, 504] width 151 height 21
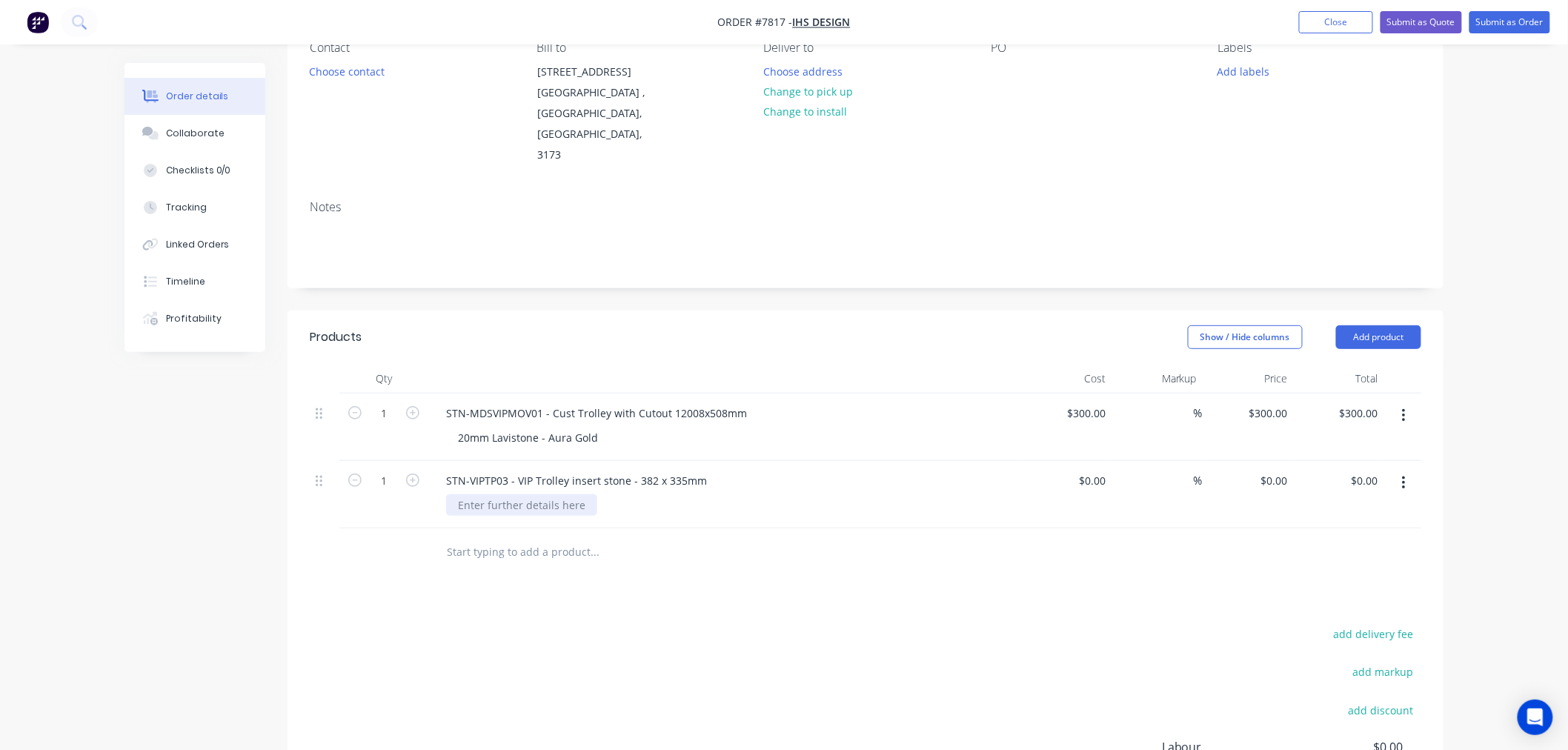
paste div
click at [573, 569] on div "Products Show / Hide columns Add product Qty Cost Markup Price Total 1 STN-MDSV…" at bounding box center [865, 621] width 1156 height 622
click at [534, 537] on input "text" at bounding box center [594, 551] width 297 height 29
type input "l"
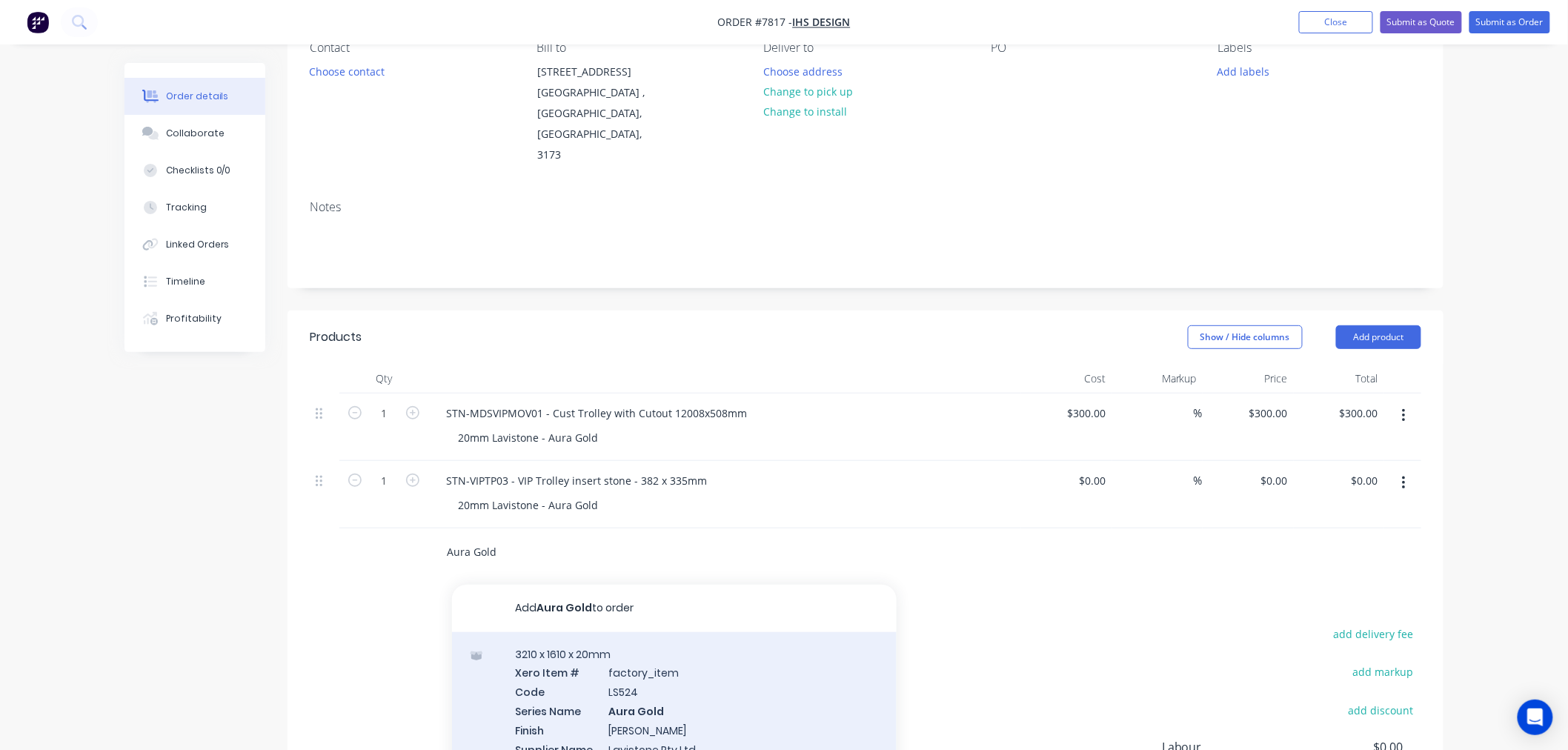
type input "Aura Gold"
click at [579, 646] on div "3210 x 1610 x 20mm Xero Item # factory_item Code LS524 Series Name Aura Gold Fi…" at bounding box center [674, 710] width 444 height 158
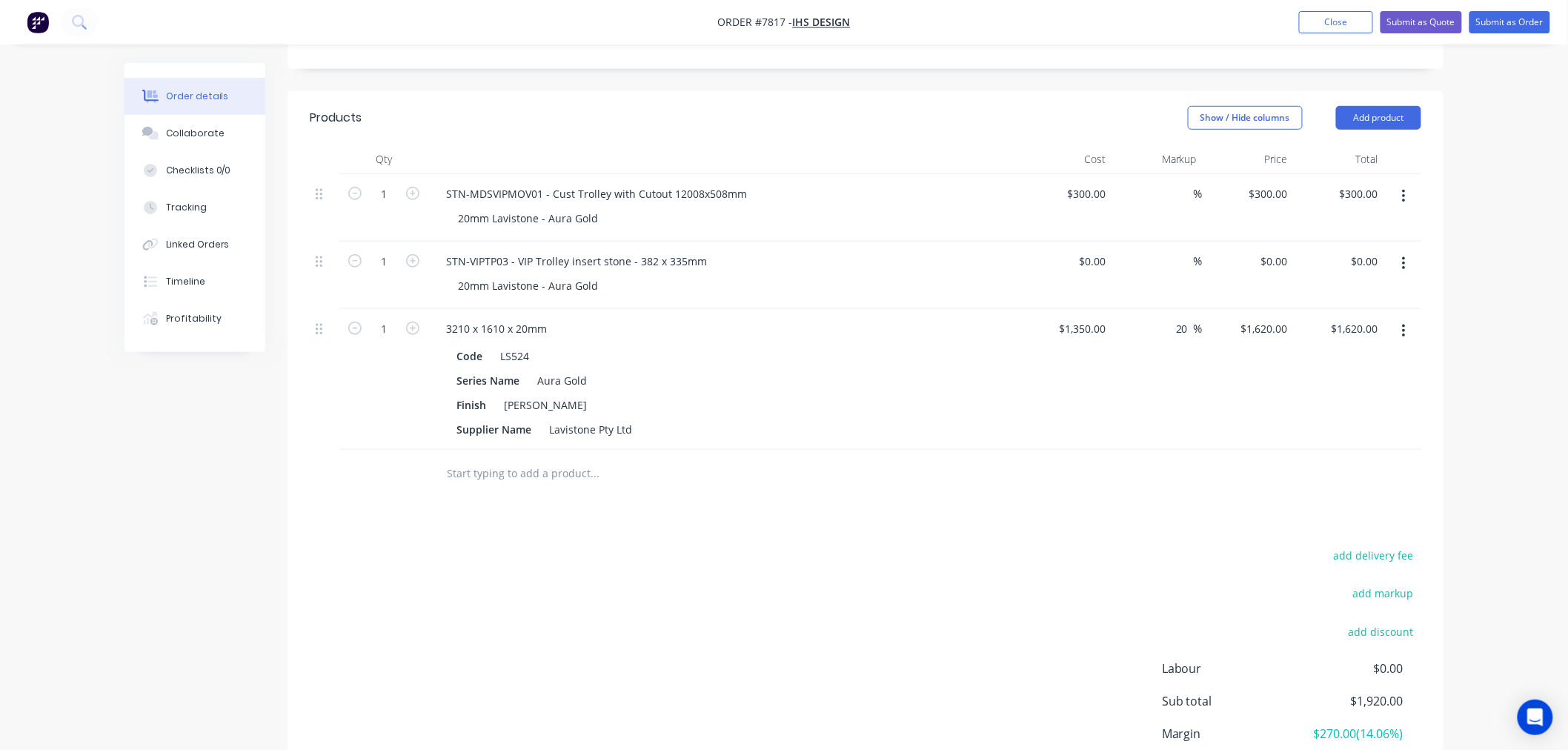
scroll to position [285, 0]
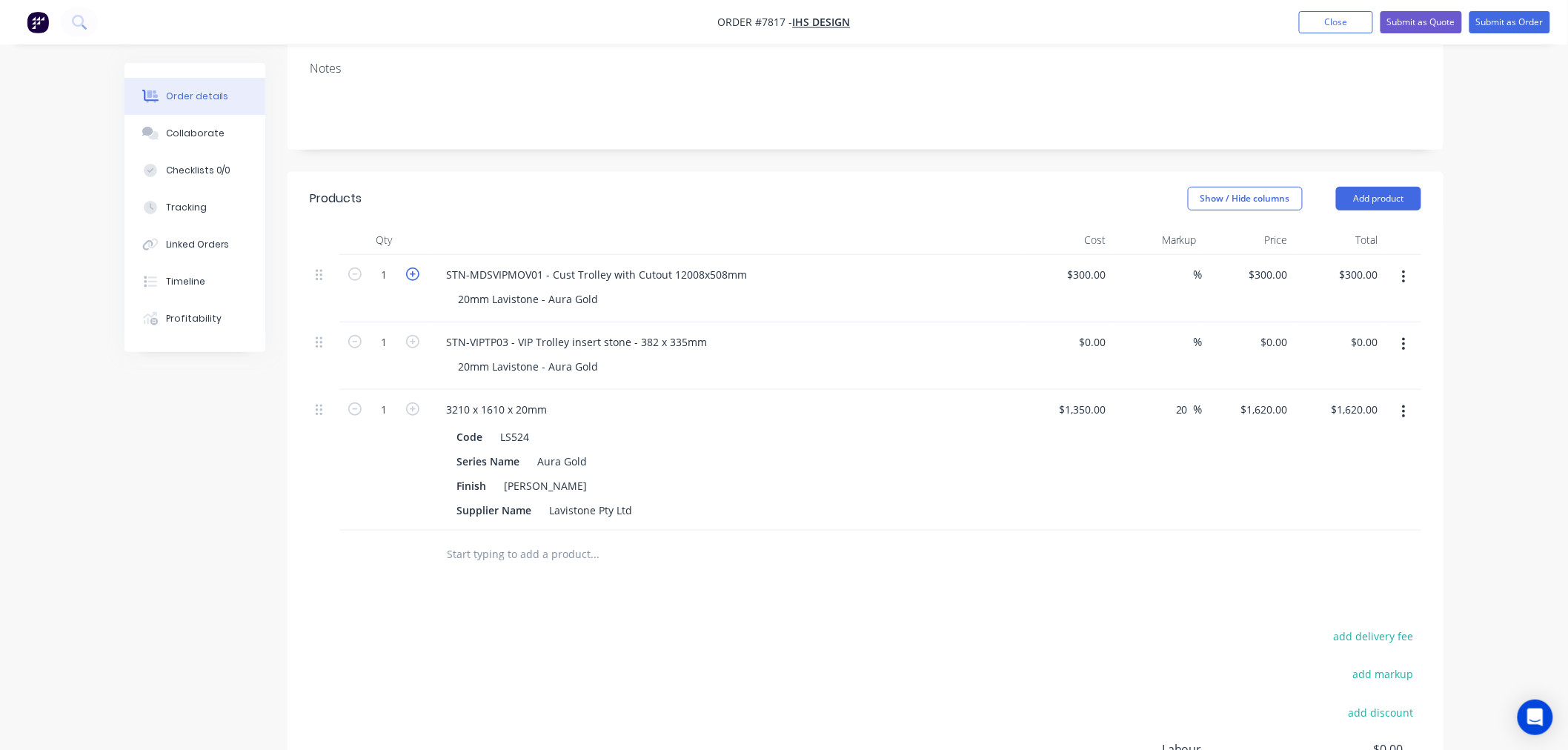
click at [416, 267] on icon "button" at bounding box center [413, 274] width 13 height 13
type input "2"
type input "$600.00"
click at [416, 267] on icon "button" at bounding box center [413, 274] width 13 height 13
type input "3"
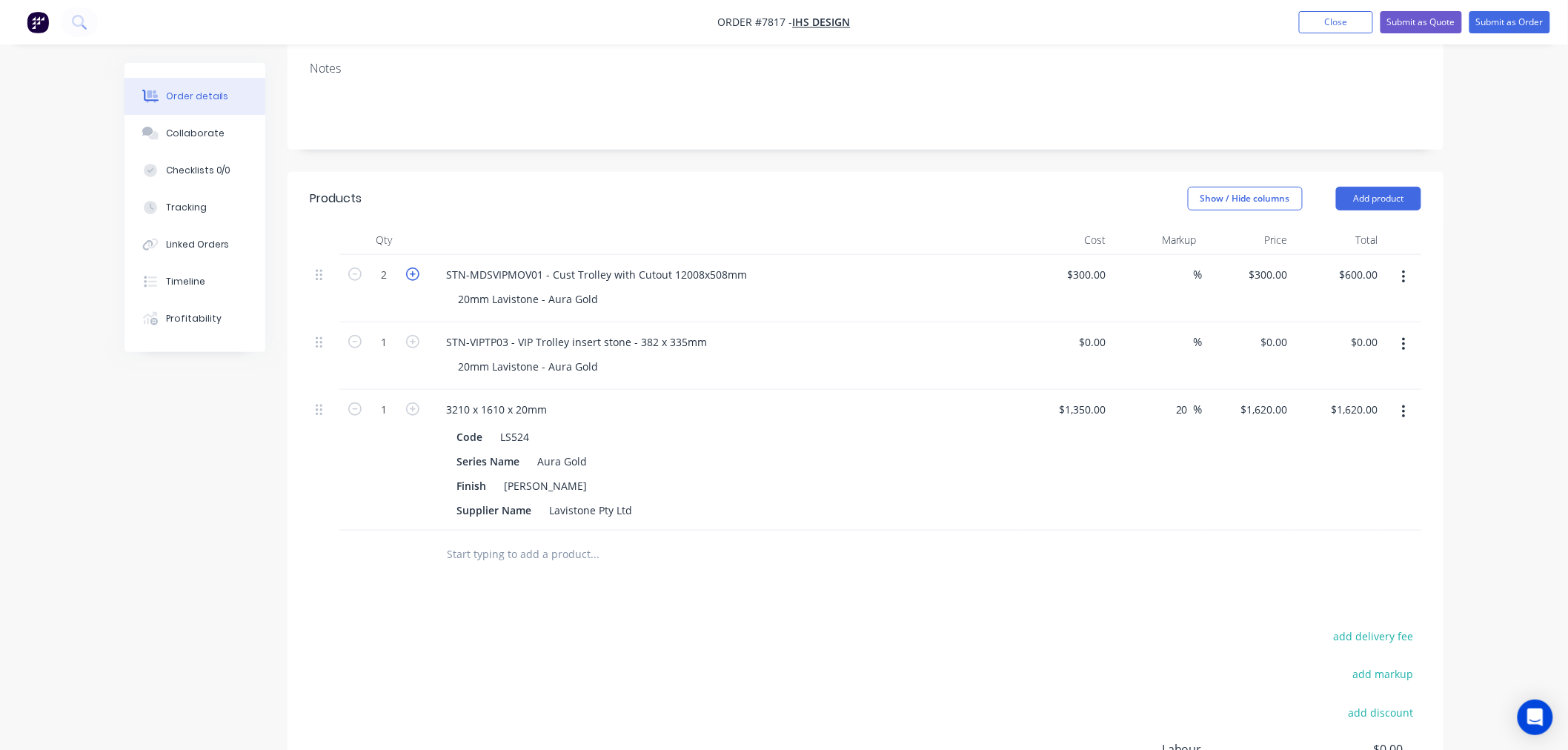
type input "$900.00"
click at [416, 267] on icon "button" at bounding box center [413, 274] width 13 height 13
type input "4"
type input "$1,200.00"
click at [416, 267] on icon "button" at bounding box center [413, 274] width 13 height 13
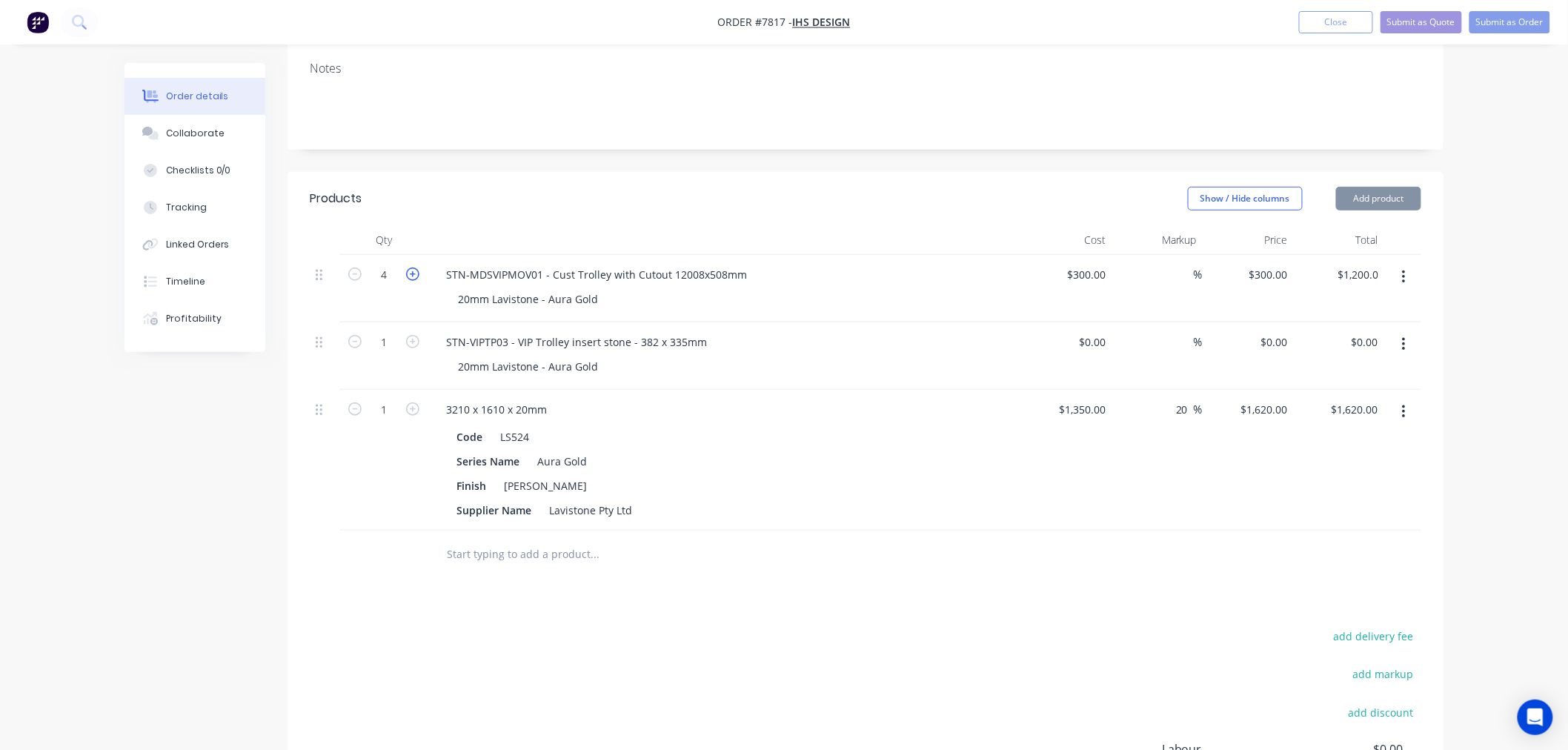
type input "5"
type input "$1,500.00"
click at [416, 267] on icon "button" at bounding box center [413, 274] width 13 height 13
type input "6"
type input "$1,800.00"
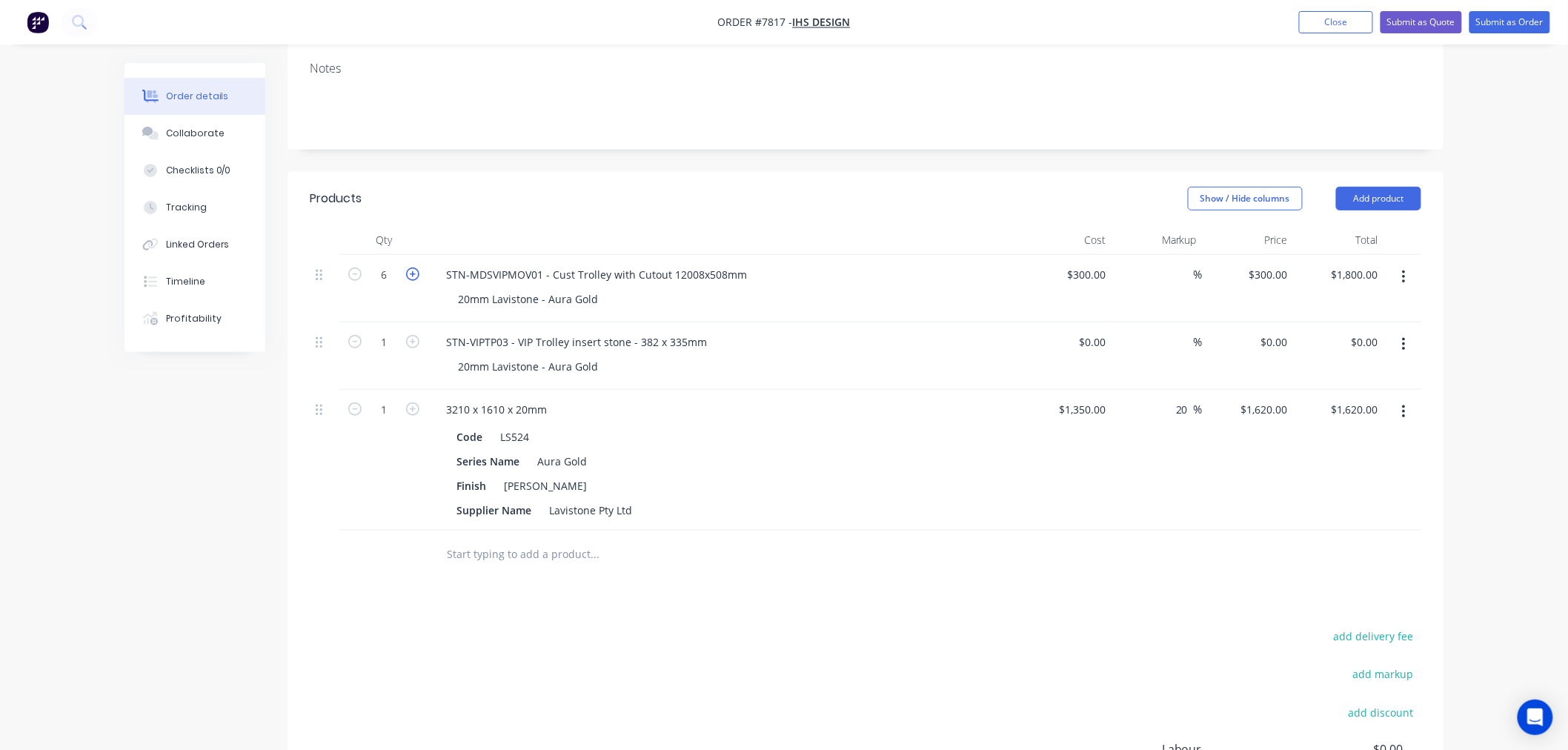
click at [416, 267] on icon "button" at bounding box center [413, 274] width 13 height 13
type input "7"
type input "$2,100.00"
click at [416, 267] on icon "button" at bounding box center [413, 274] width 13 height 13
type input "8"
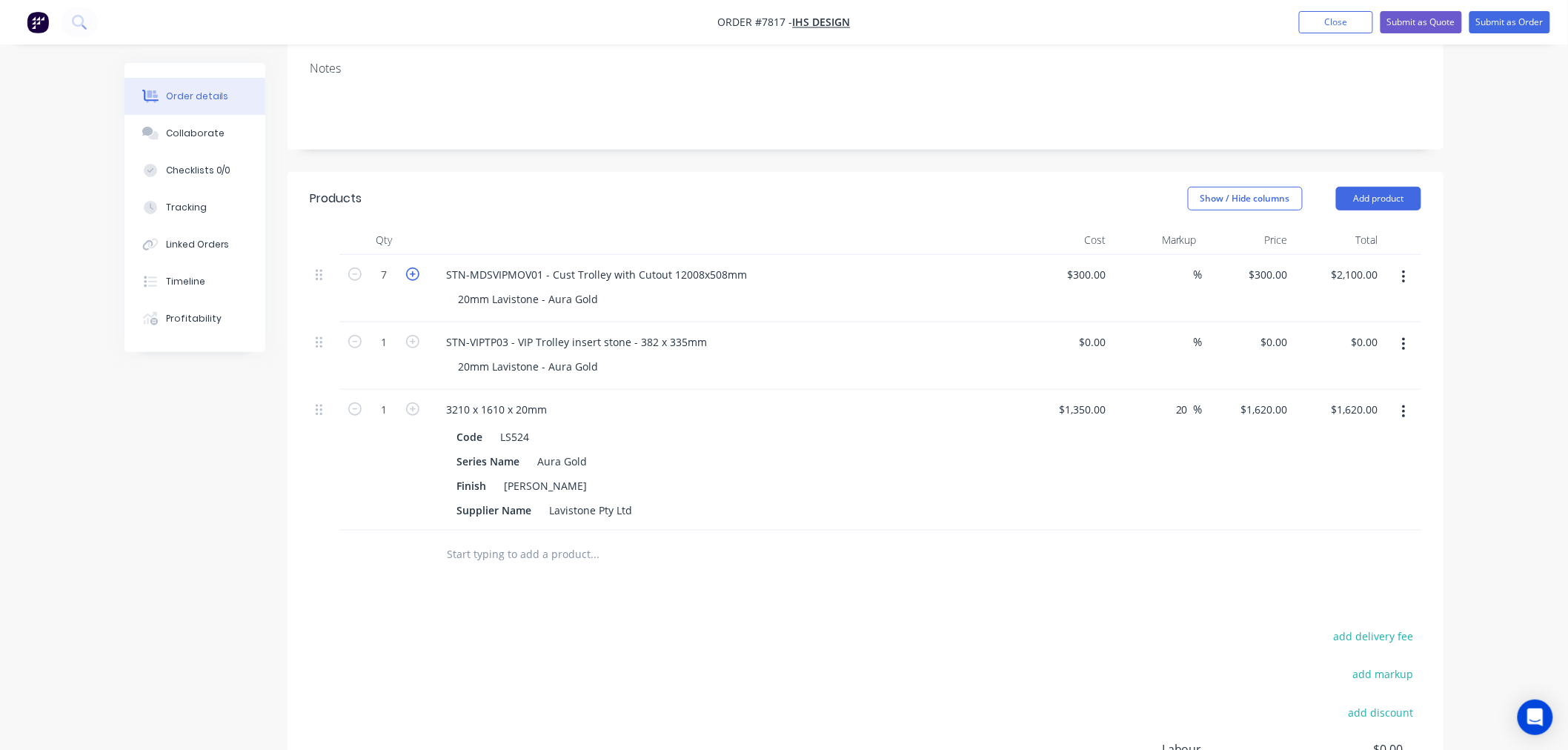
type input "$2,400.00"
click at [413, 335] on icon "button" at bounding box center [413, 341] width 13 height 13
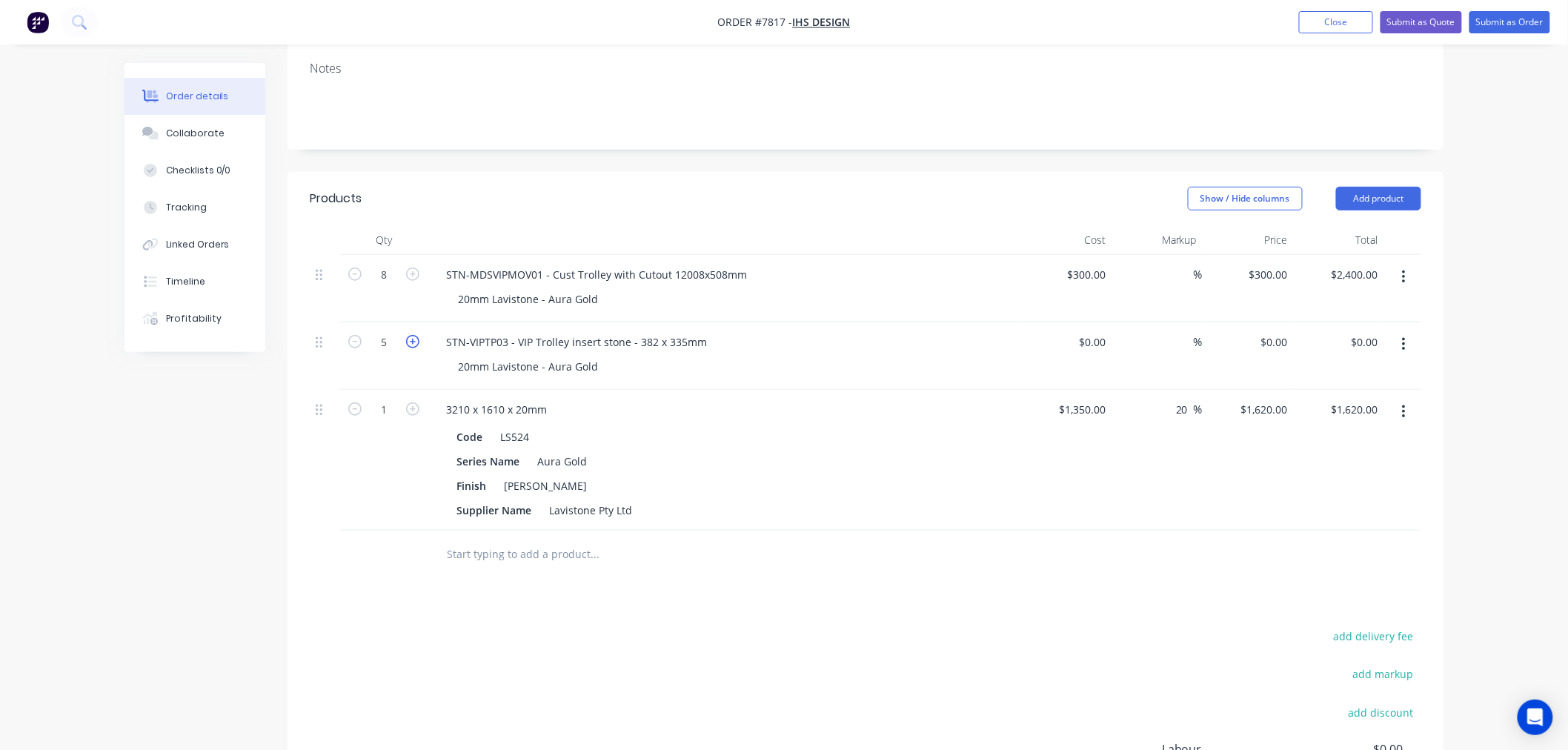
click at [413, 335] on icon "button" at bounding box center [413, 341] width 13 height 13
type input "8"
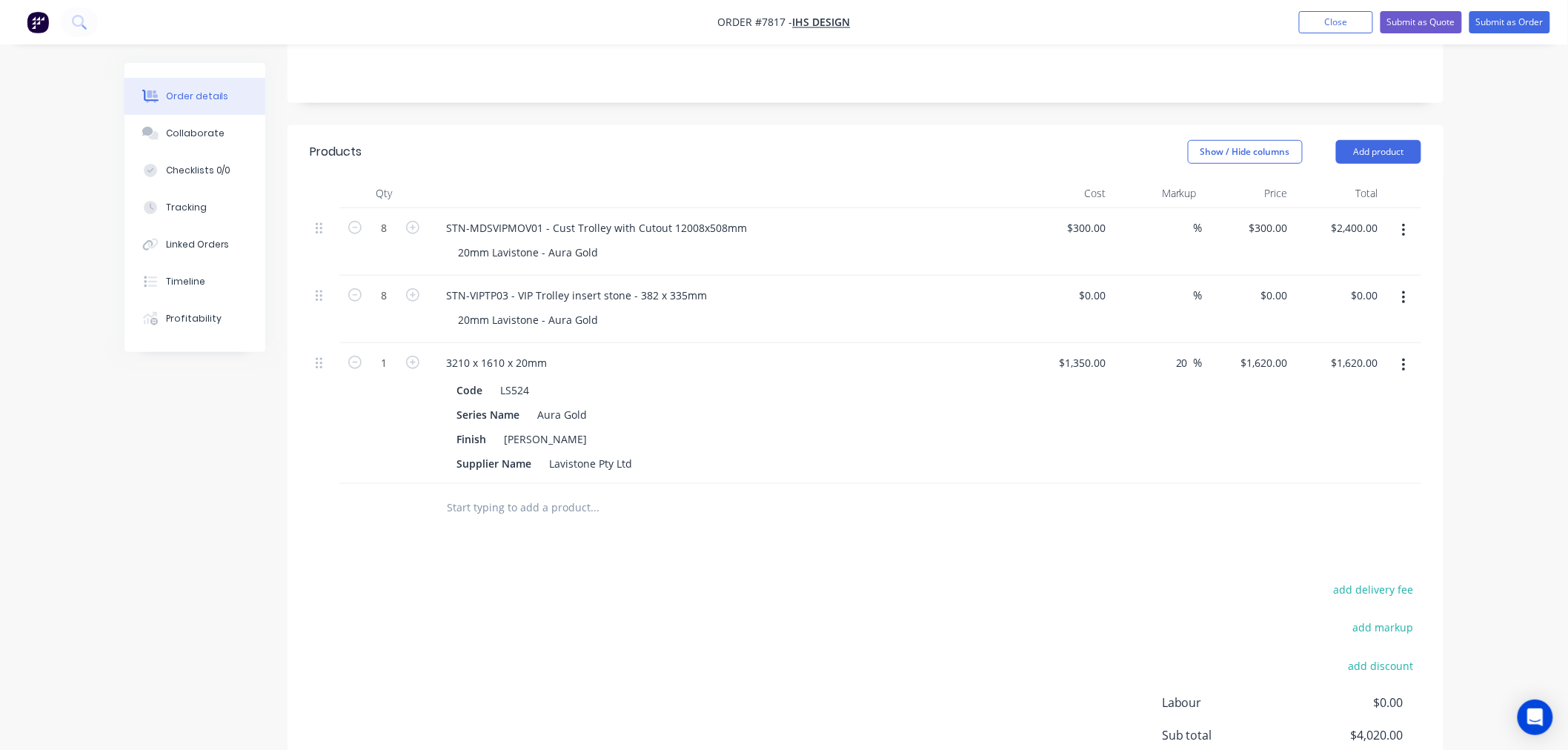
scroll to position [202, 0]
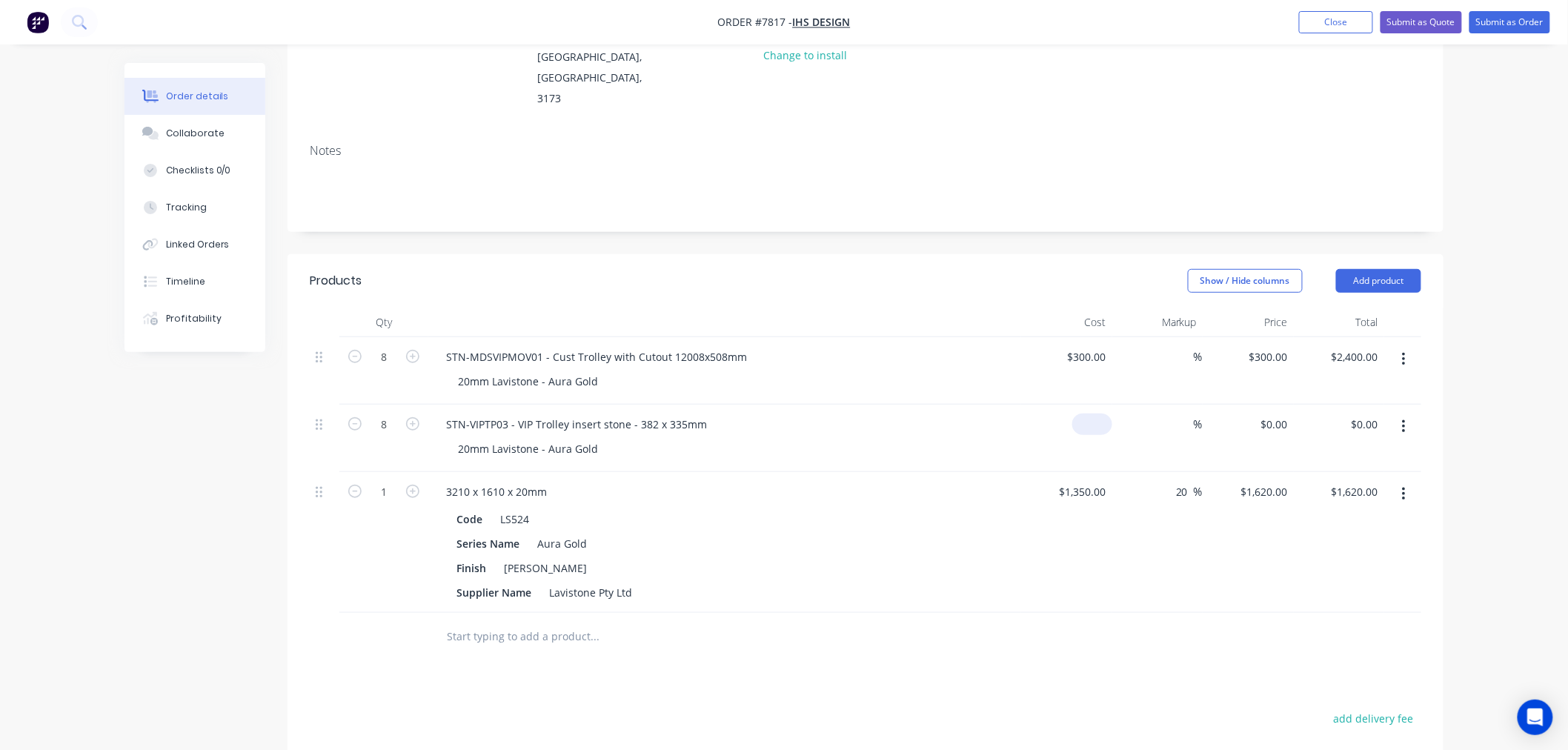
click at [1093, 414] on div "$0.00" at bounding box center [1092, 424] width 40 height 21
type input "$108.00"
type input "$864.00"
click at [948, 631] on div "Products Show / Hide columns Add product Qty Cost Markup Price Total 8 STN-MDSV…" at bounding box center [865, 635] width 1156 height 763
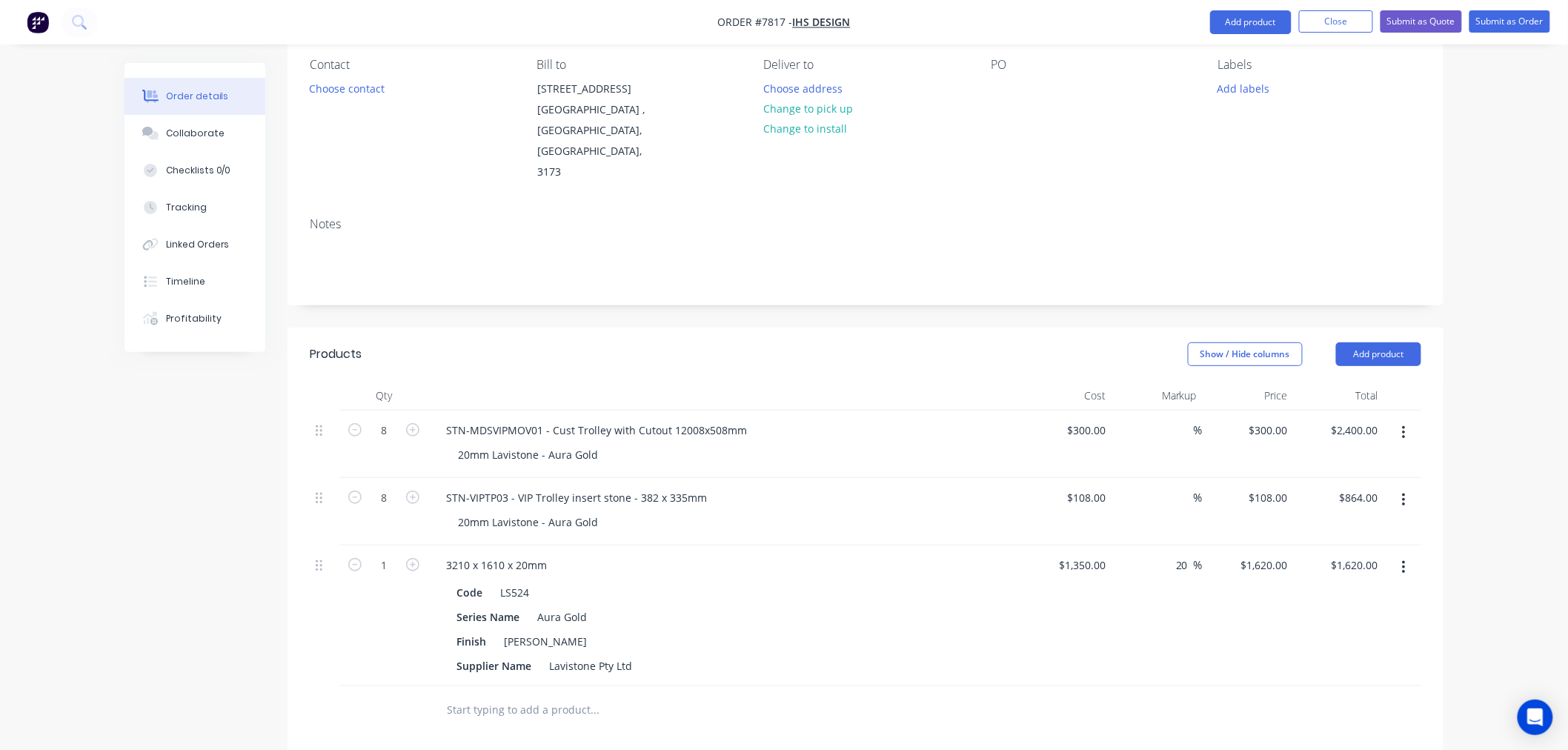
scroll to position [0, 0]
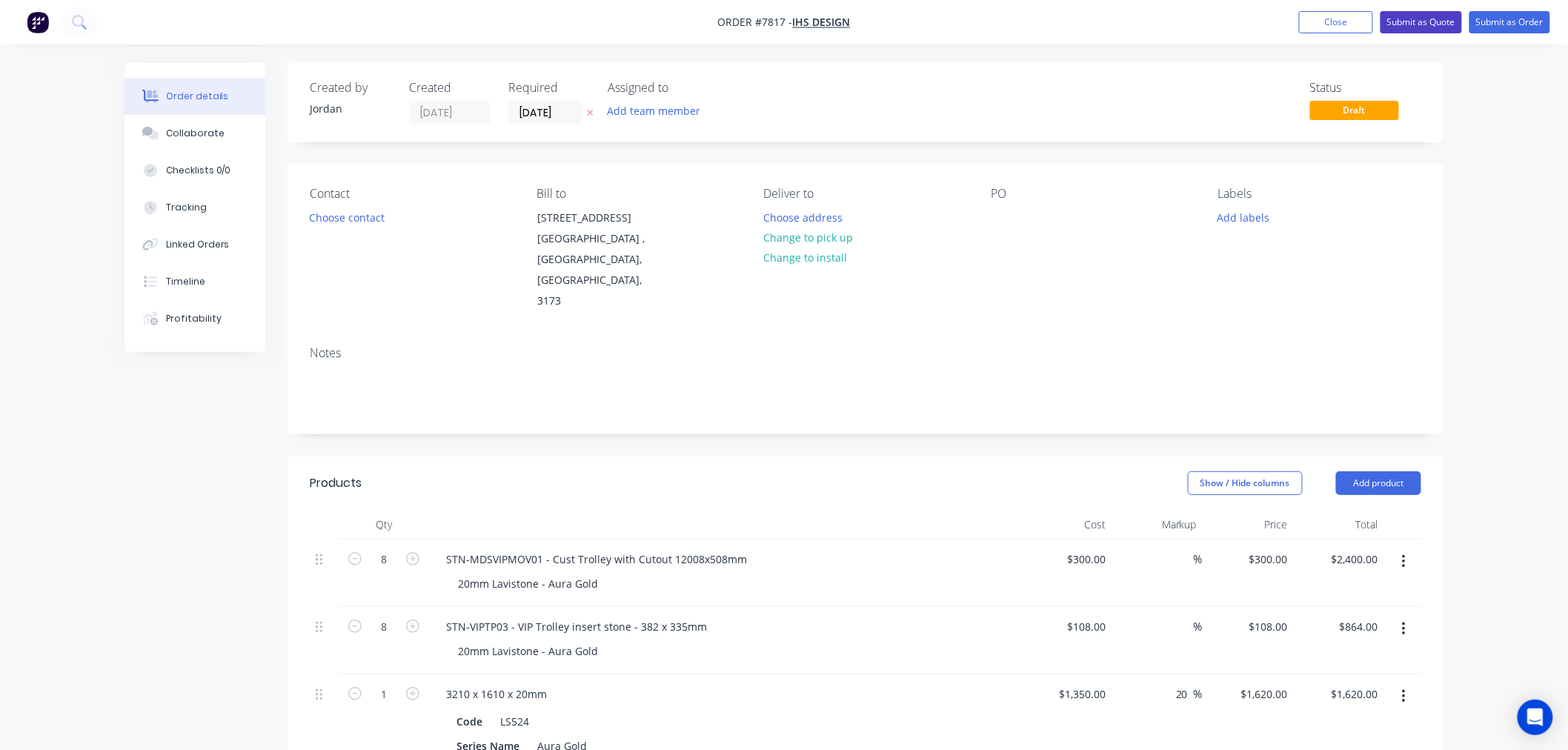
click at [1420, 23] on button "Submit as Quote" at bounding box center [1421, 22] width 82 height 22
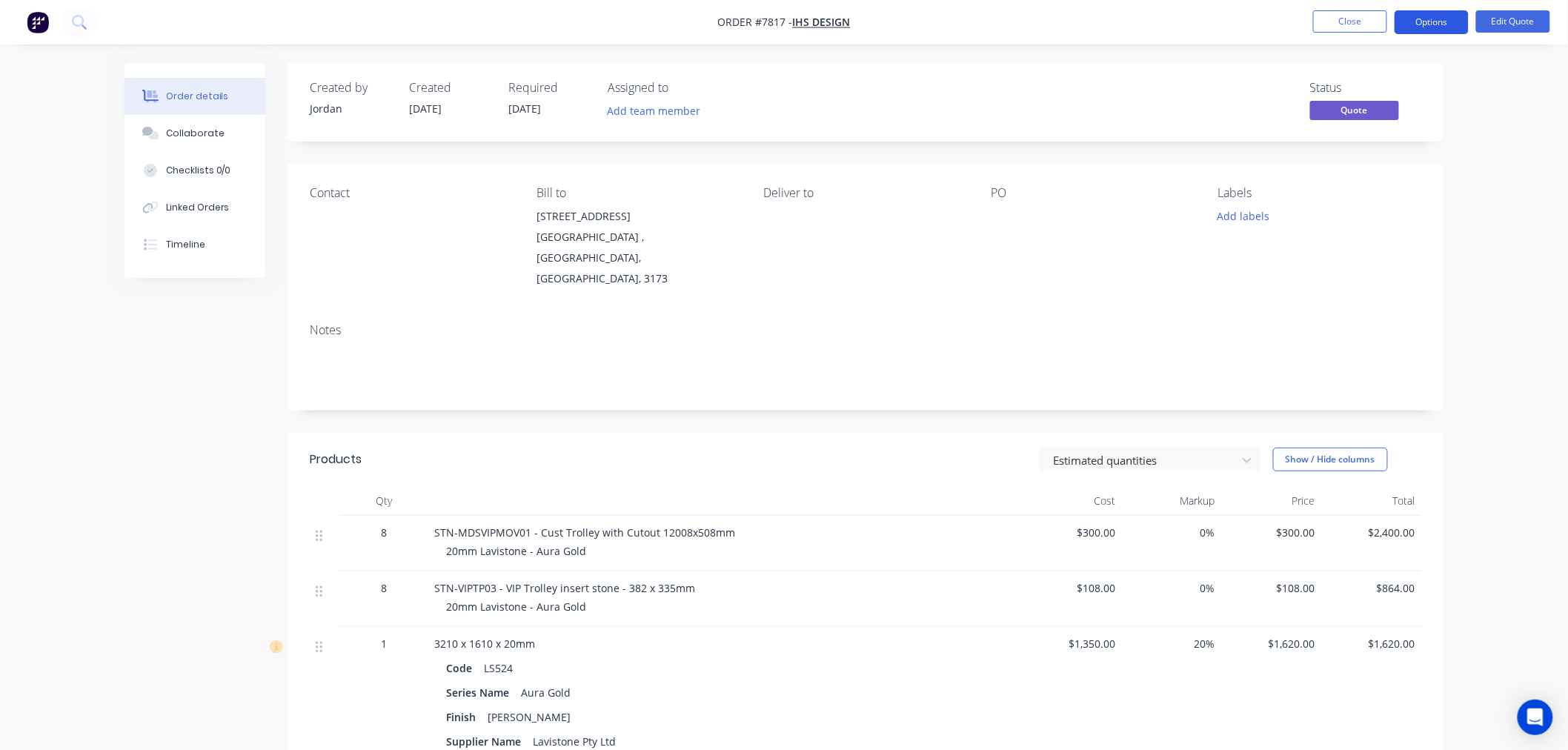
click at [1439, 20] on button "Options" at bounding box center [1432, 22] width 74 height 24
click at [1481, 221] on div "Order details Collaborate Checklists 0/0 Linked Orders Timeline Order details C…" at bounding box center [784, 512] width 1568 height 1026
click at [1436, 21] on button "Options" at bounding box center [1432, 22] width 74 height 24
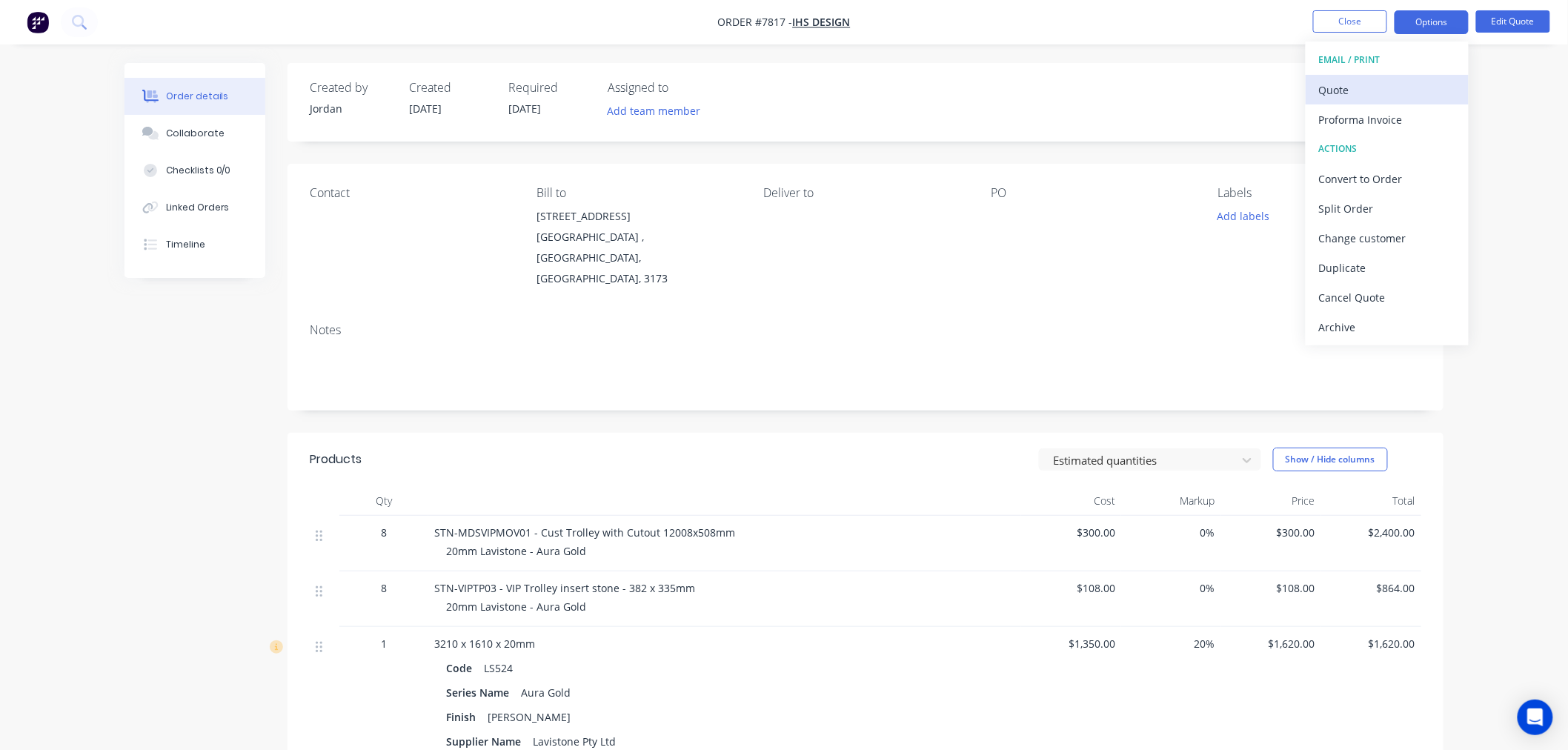
click at [1378, 90] on div "Quote" at bounding box center [1388, 89] width 137 height 21
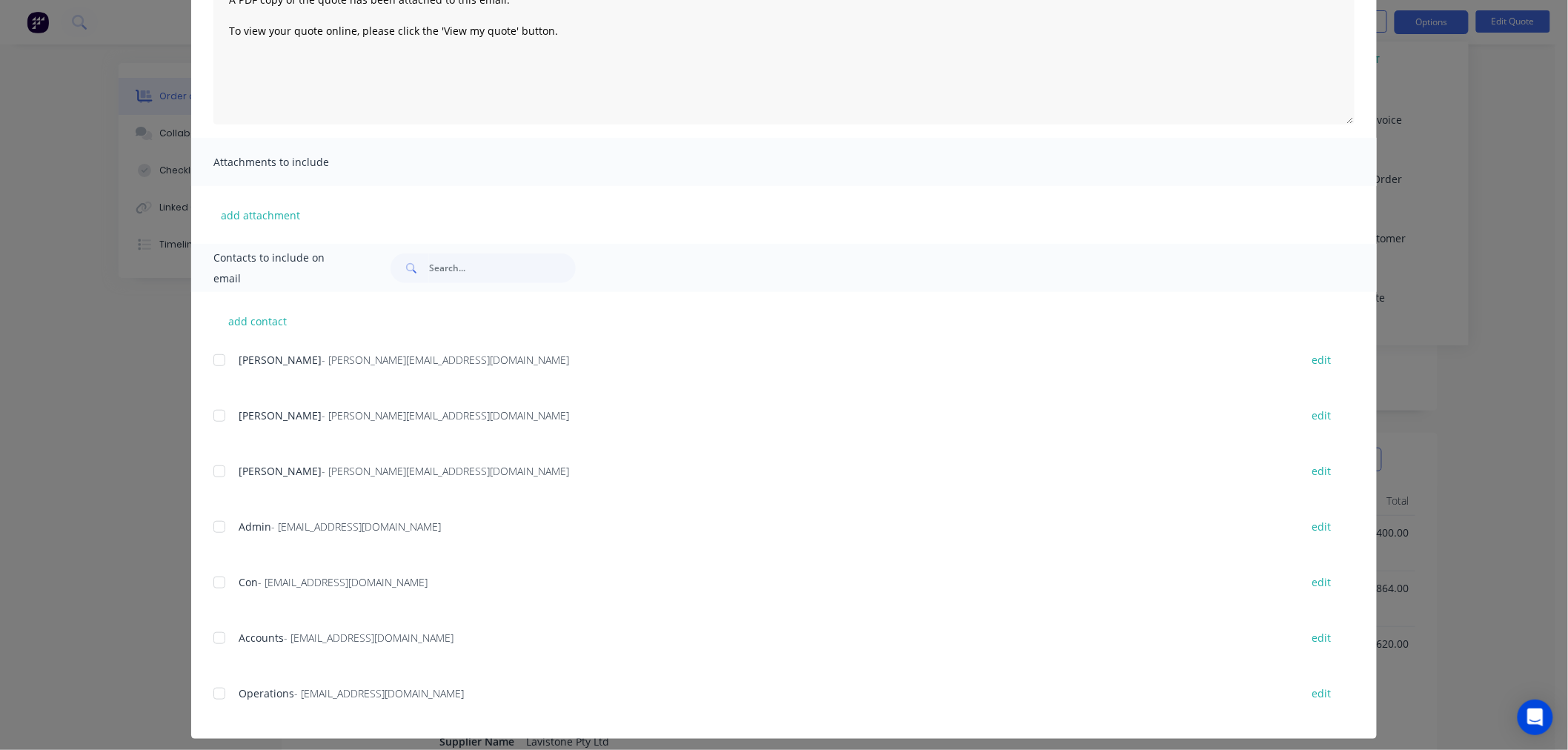
scroll to position [201, 0]
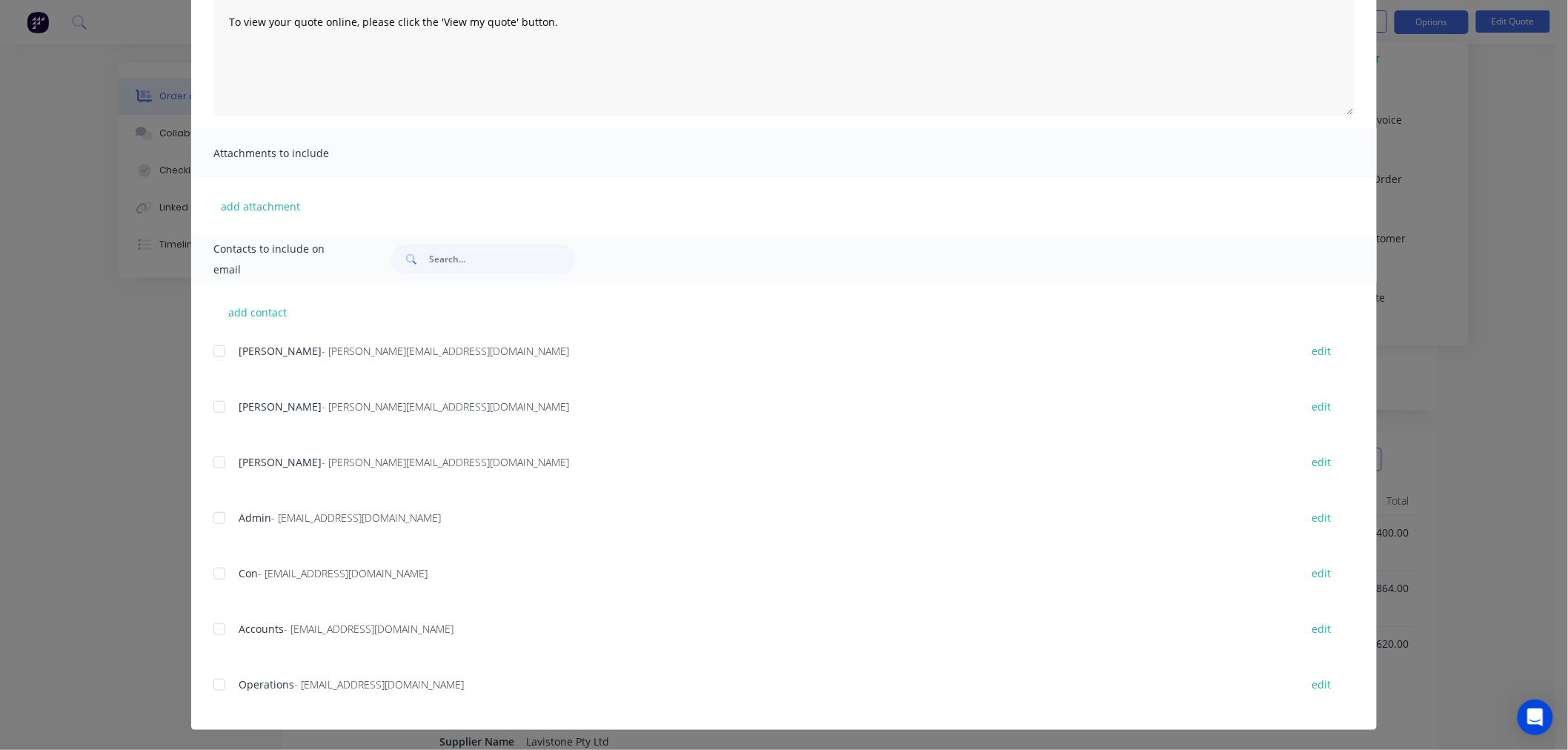
click at [213, 573] on div at bounding box center [219, 573] width 30 height 29
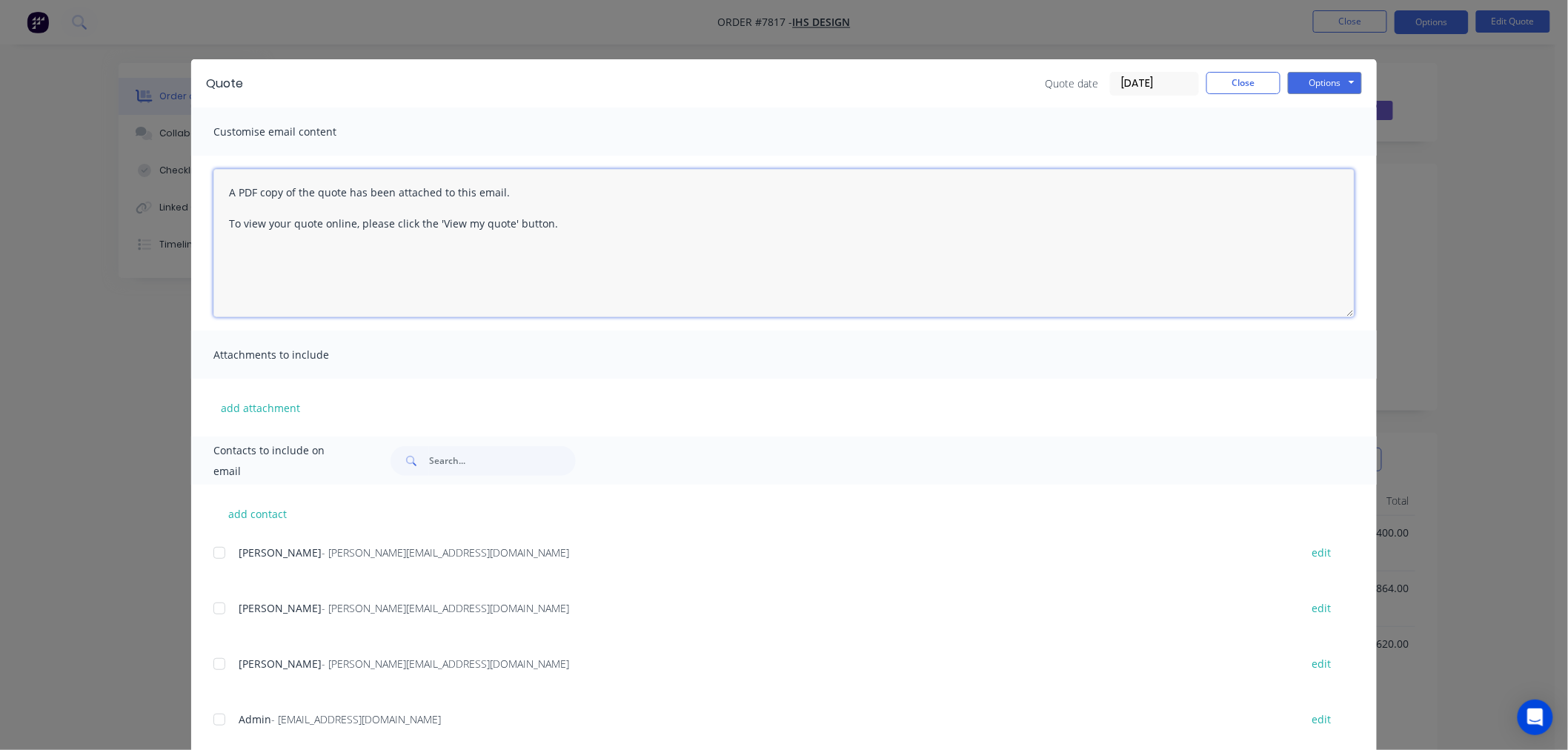
click at [405, 201] on textarea "A PDF copy of the quote has been attached to this email. To view your quote onl…" at bounding box center [784, 243] width 1141 height 148
click at [1340, 84] on button "Options" at bounding box center [1325, 83] width 74 height 22
click at [715, 227] on textarea "A PDF copy of the quote has been attached to this email. To view your quote onl…" at bounding box center [784, 243] width 1141 height 148
drag, startPoint x: 733, startPoint y: 257, endPoint x: 187, endPoint y: 181, distance: 551.3
click at [191, 181] on div "A PDF copy of the quote has been attached to this email. To view your quote onl…" at bounding box center [784, 243] width 1186 height 174
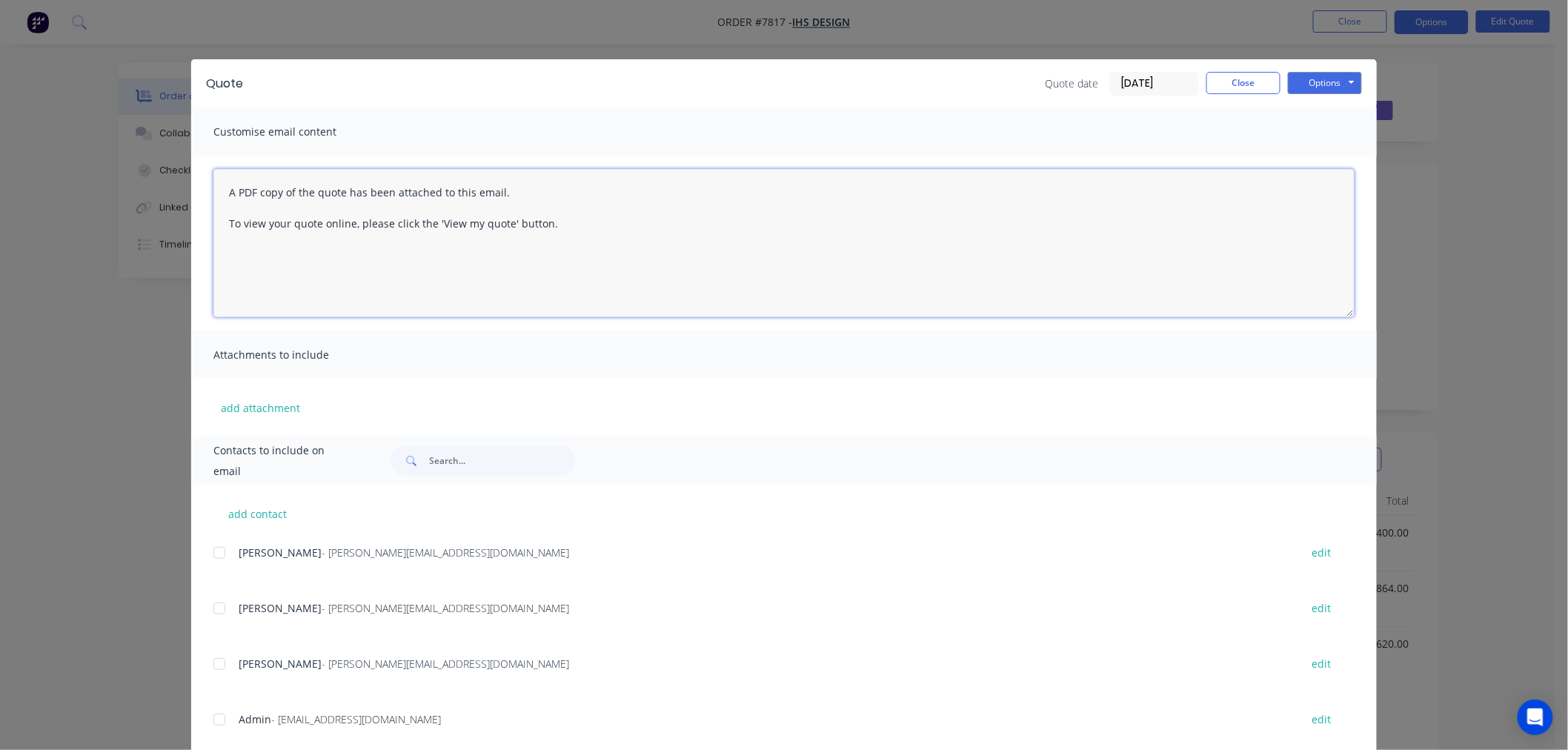
click at [594, 265] on textarea "A PDF copy of the quote has been attached to this email. To view your quote onl…" at bounding box center [784, 243] width 1141 height 148
drag, startPoint x: 601, startPoint y: 254, endPoint x: 112, endPoint y: 188, distance: 493.4
click at [112, 188] on div "Quote Quote date [DATE] Close Options Preview Print Email Customise email conte…" at bounding box center [784, 375] width 1568 height 750
click at [354, 199] on textarea "Hi Con," at bounding box center [784, 243] width 1141 height 148
click at [385, 216] on textarea "Hi Con & [PERSON_NAME]" at bounding box center [784, 243] width 1141 height 148
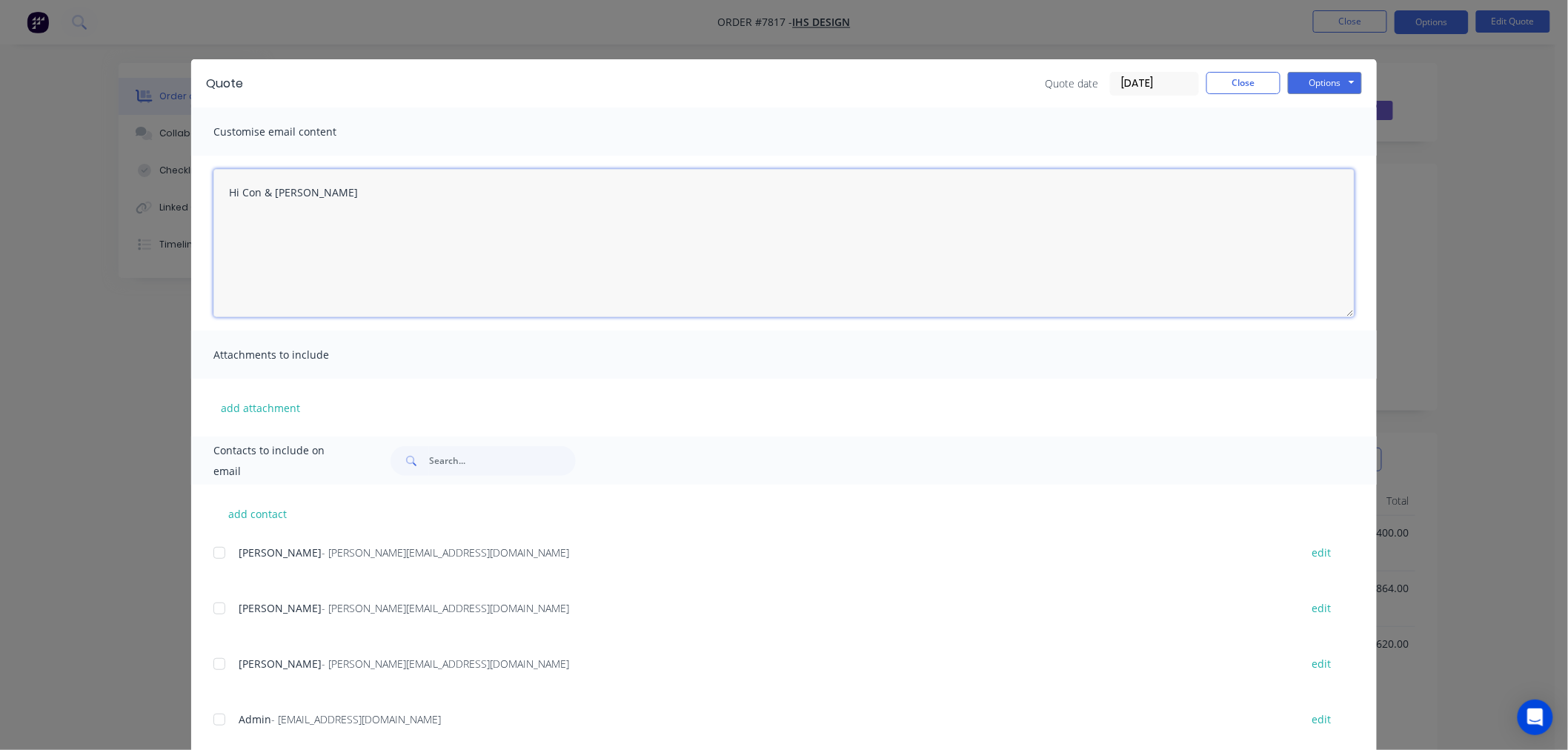
click at [438, 190] on textarea "Hi Con & [PERSON_NAME]" at bounding box center [784, 243] width 1141 height 148
click at [704, 238] on textarea "Hi Con, Please see attached quote your consideration. Stone in stock. if you wi…" at bounding box center [784, 243] width 1141 height 148
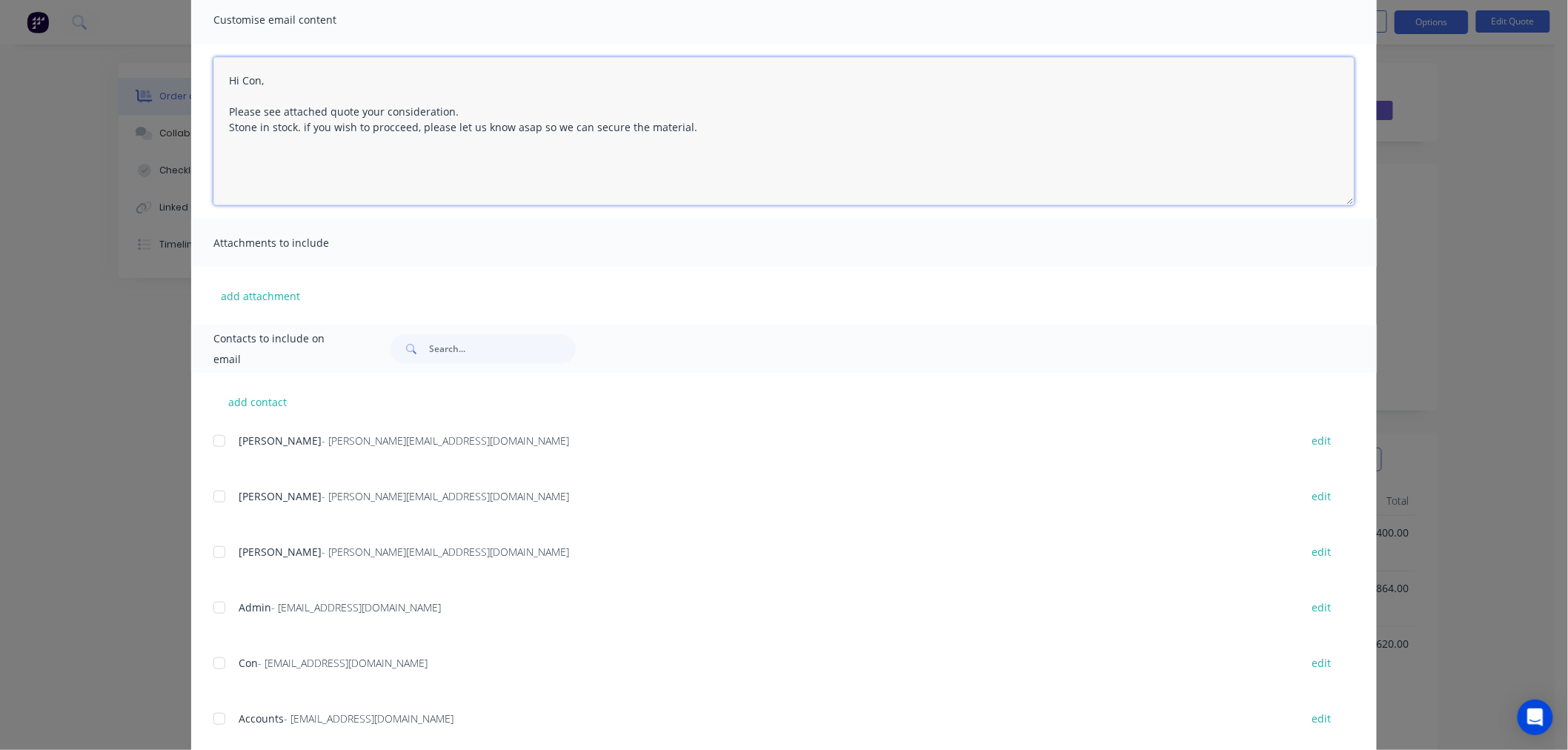
scroll to position [201, 0]
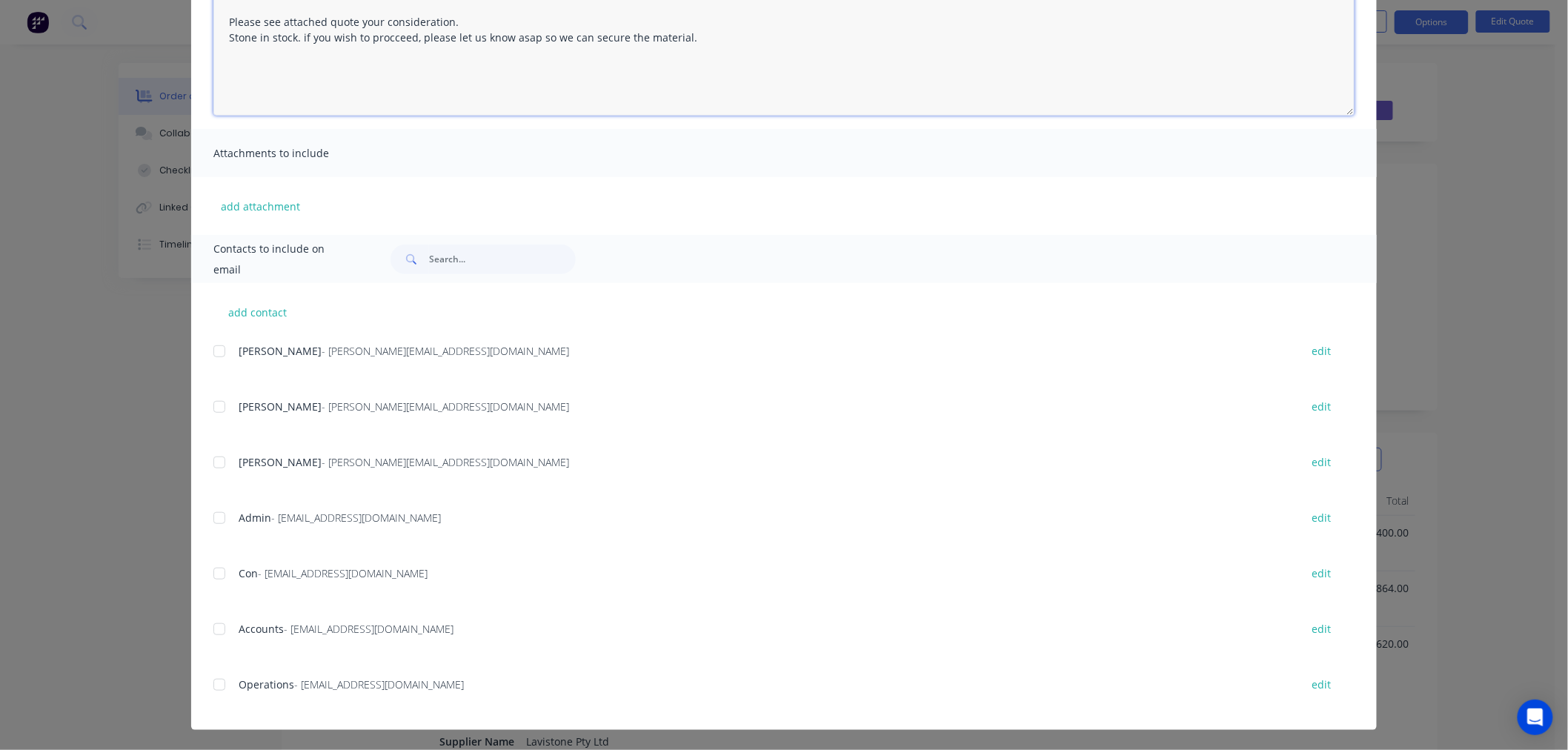
click at [213, 573] on div at bounding box center [219, 573] width 30 height 29
click at [210, 571] on div at bounding box center [219, 573] width 30 height 29
click at [212, 578] on div at bounding box center [219, 573] width 30 height 29
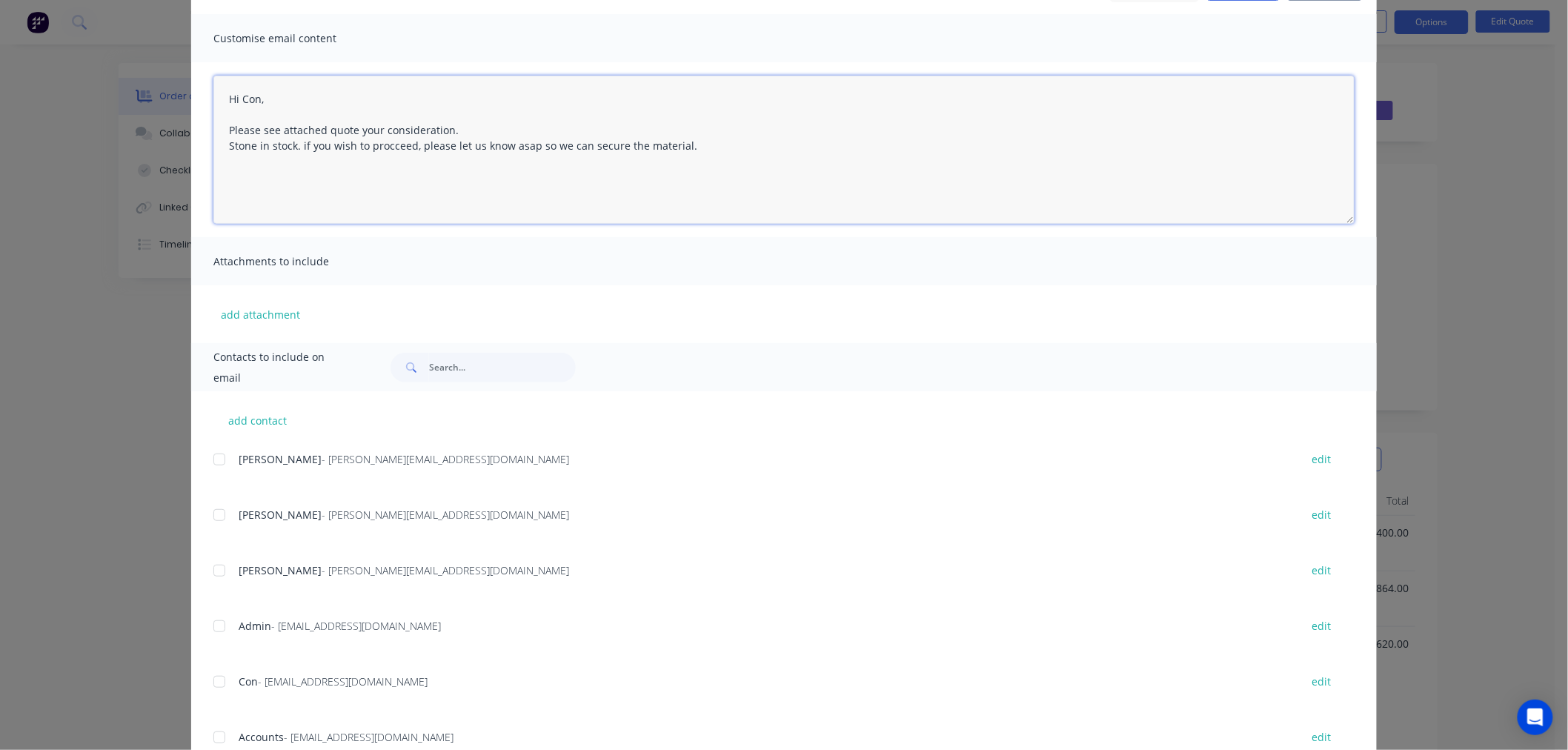
scroll to position [120, 0]
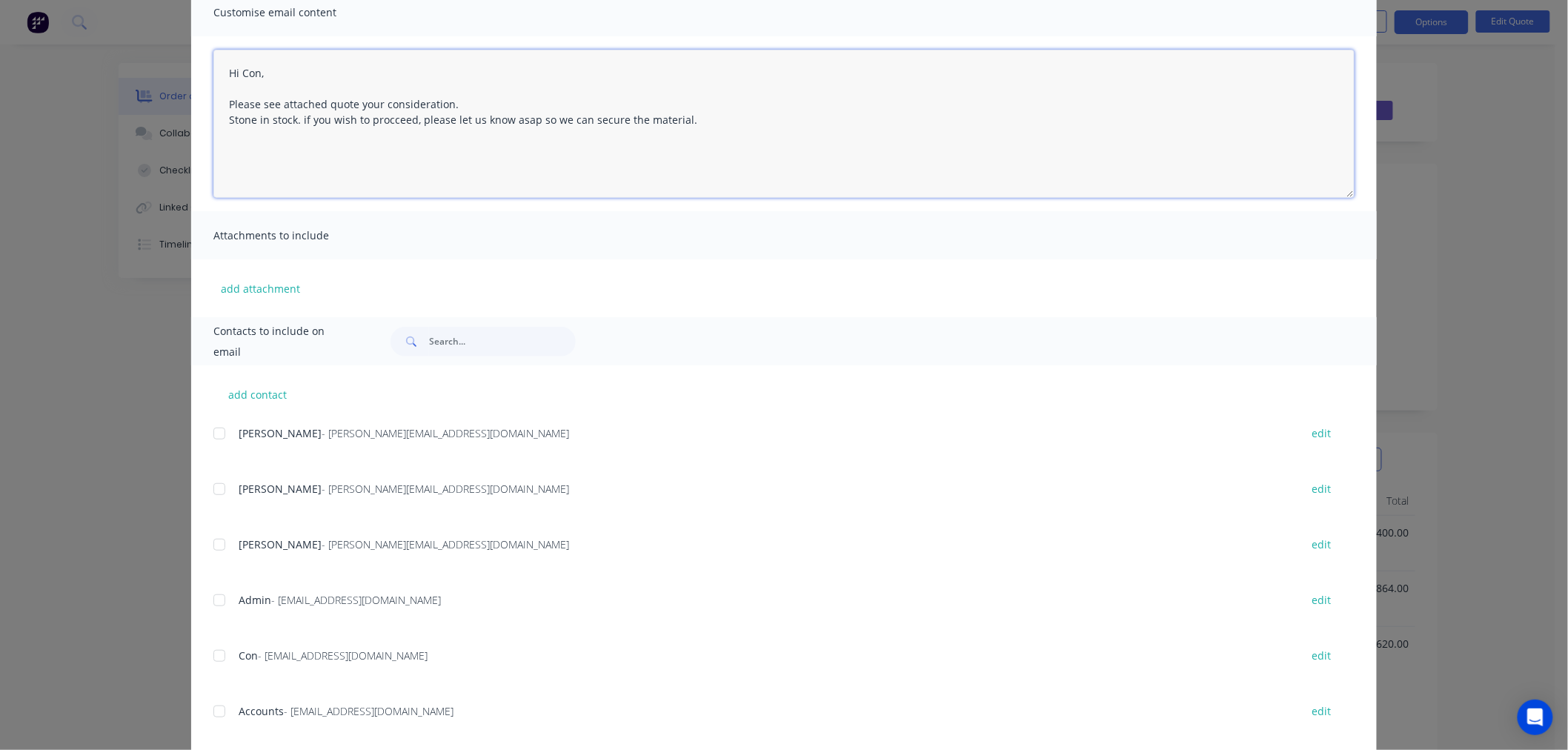
click at [208, 655] on div at bounding box center [219, 655] width 30 height 29
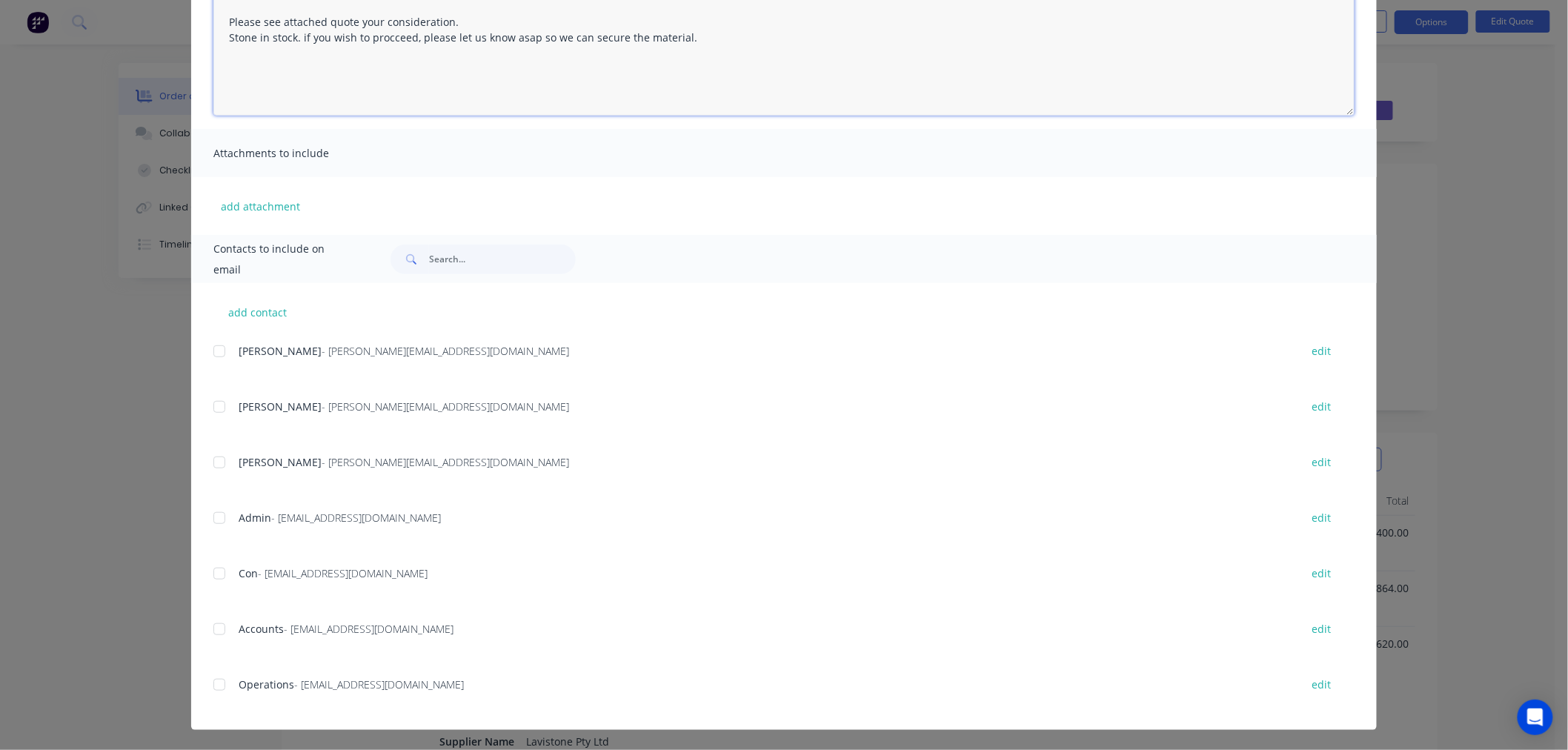
scroll to position [0, 0]
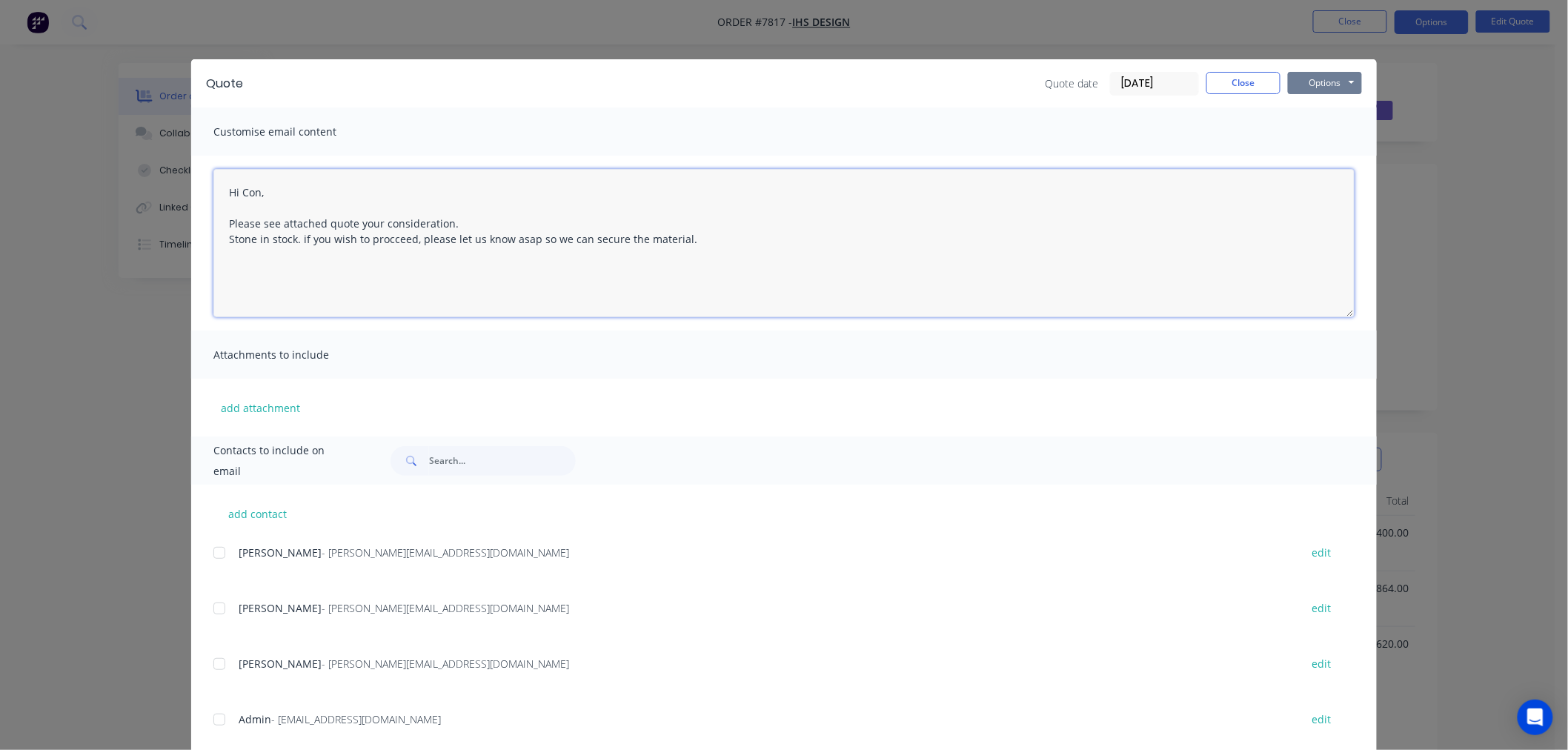
type textarea "Hi Con, Please see attached quote your consideration. Stone in stock. if you wi…"
click at [1344, 79] on button "Options" at bounding box center [1325, 83] width 74 height 22
click at [1330, 106] on button "Preview" at bounding box center [1335, 109] width 95 height 24
